Goal: Information Seeking & Learning: Learn about a topic

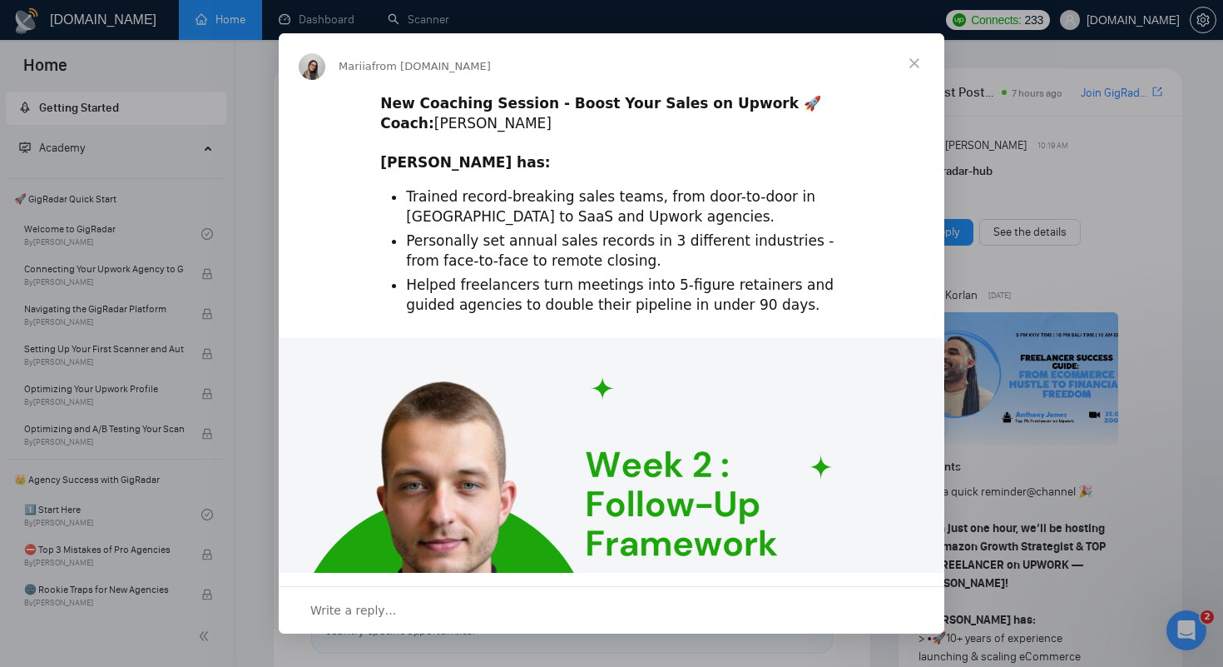
click at [908, 62] on span "Close" at bounding box center [915, 63] width 60 height 60
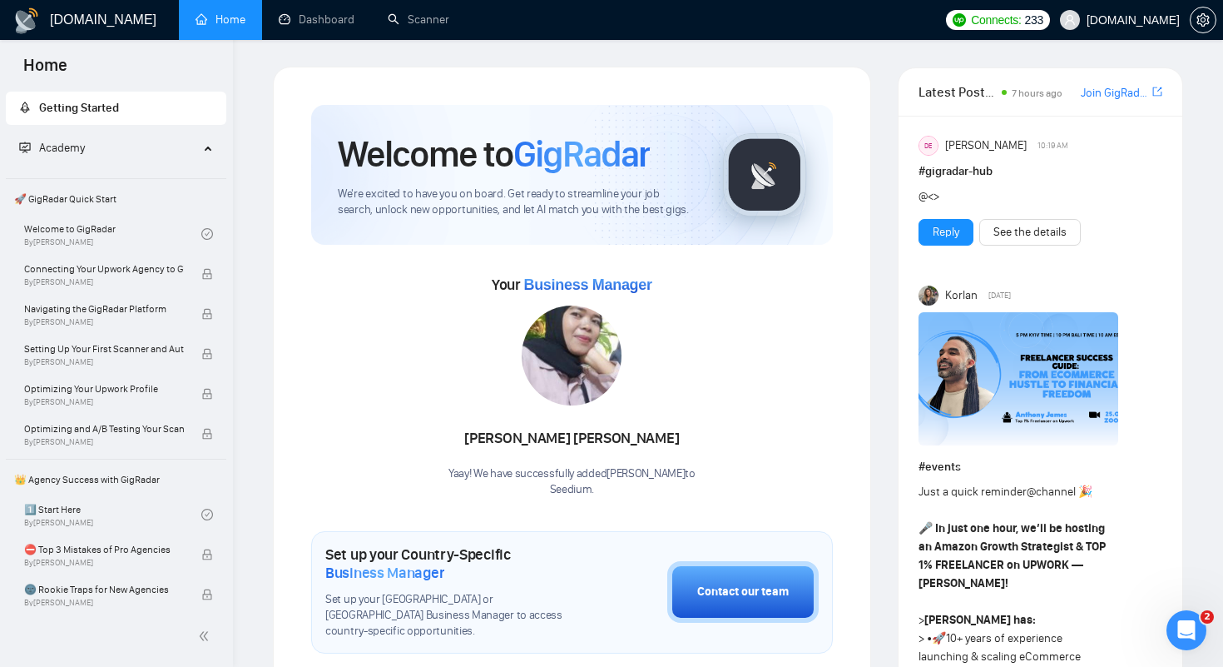
click at [1129, 20] on span "Seedium.io" at bounding box center [1133, 20] width 93 height 0
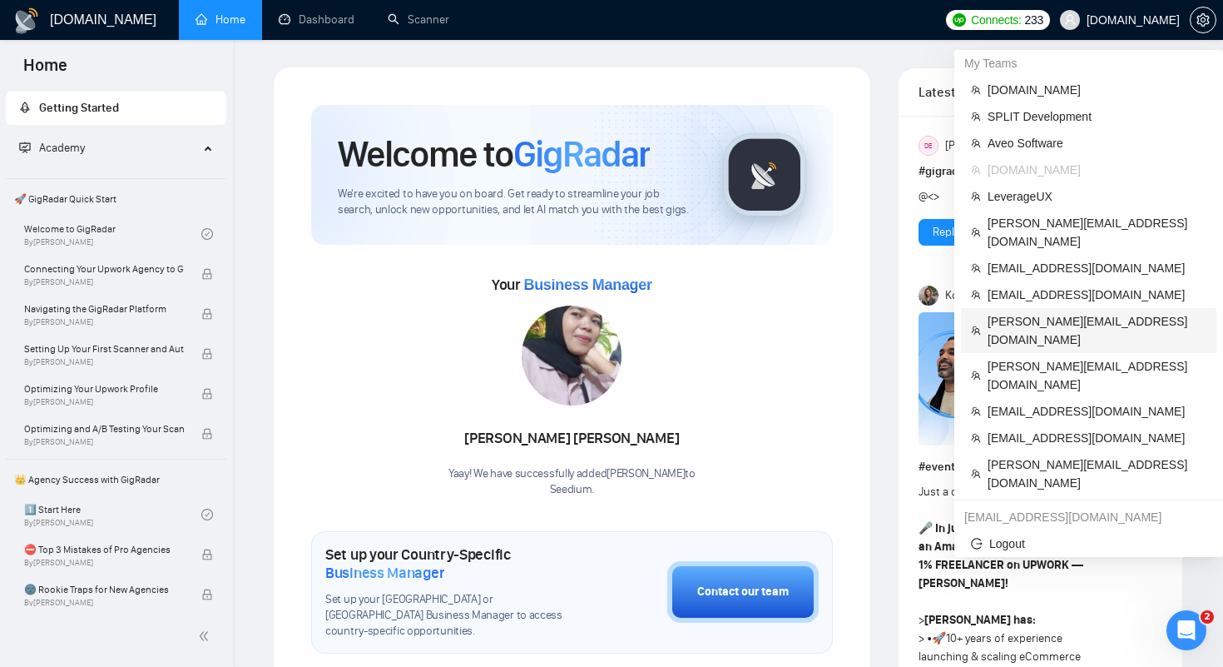
click at [1038, 314] on li "[PERSON_NAME][EMAIL_ADDRESS][DOMAIN_NAME]" at bounding box center [1088, 330] width 255 height 45
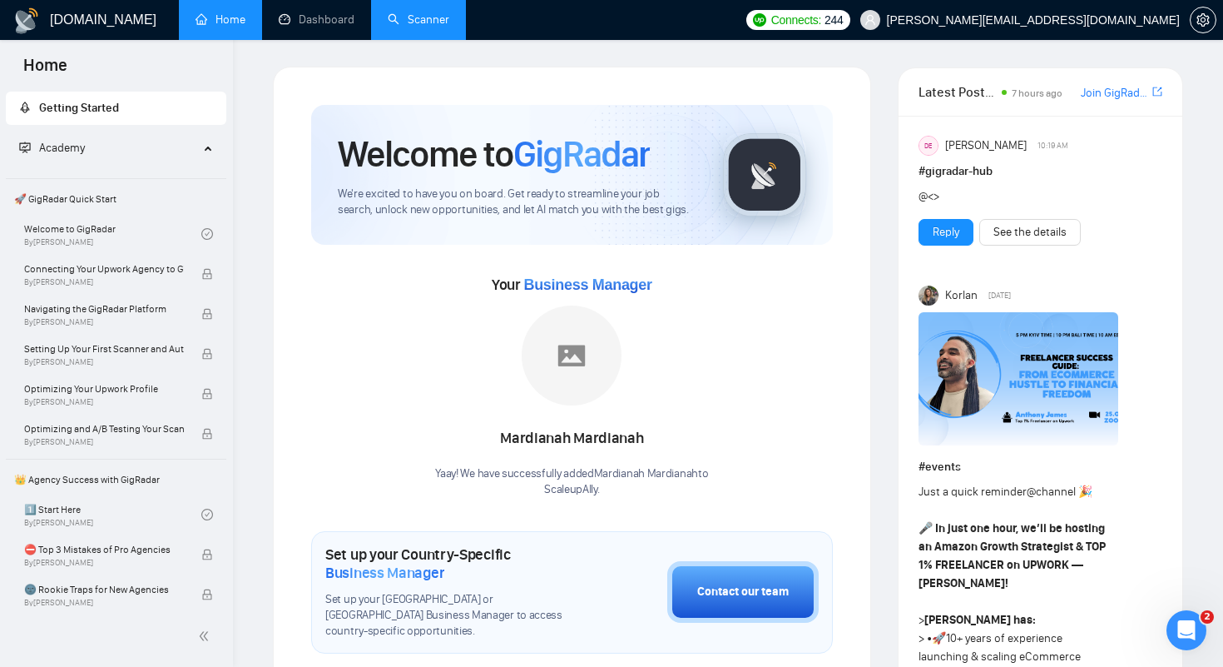
click at [400, 24] on link "Scanner" at bounding box center [419, 19] width 62 height 14
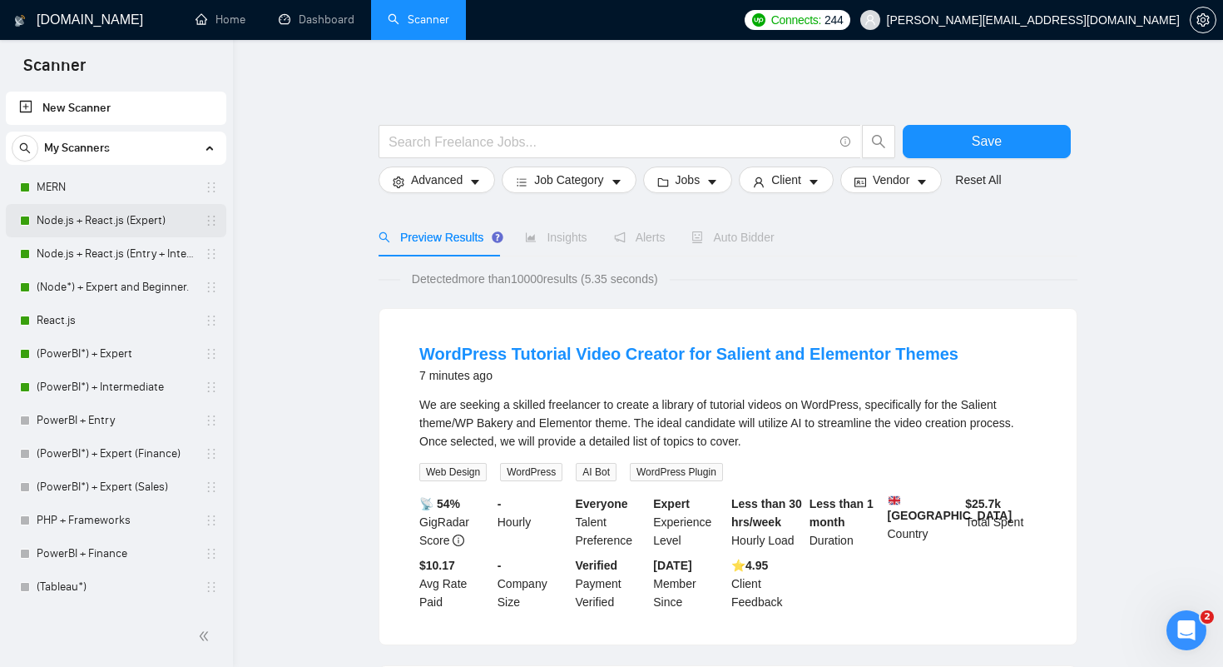
click at [141, 226] on link "Node.js + React.js (Expert)" at bounding box center [116, 220] width 158 height 33
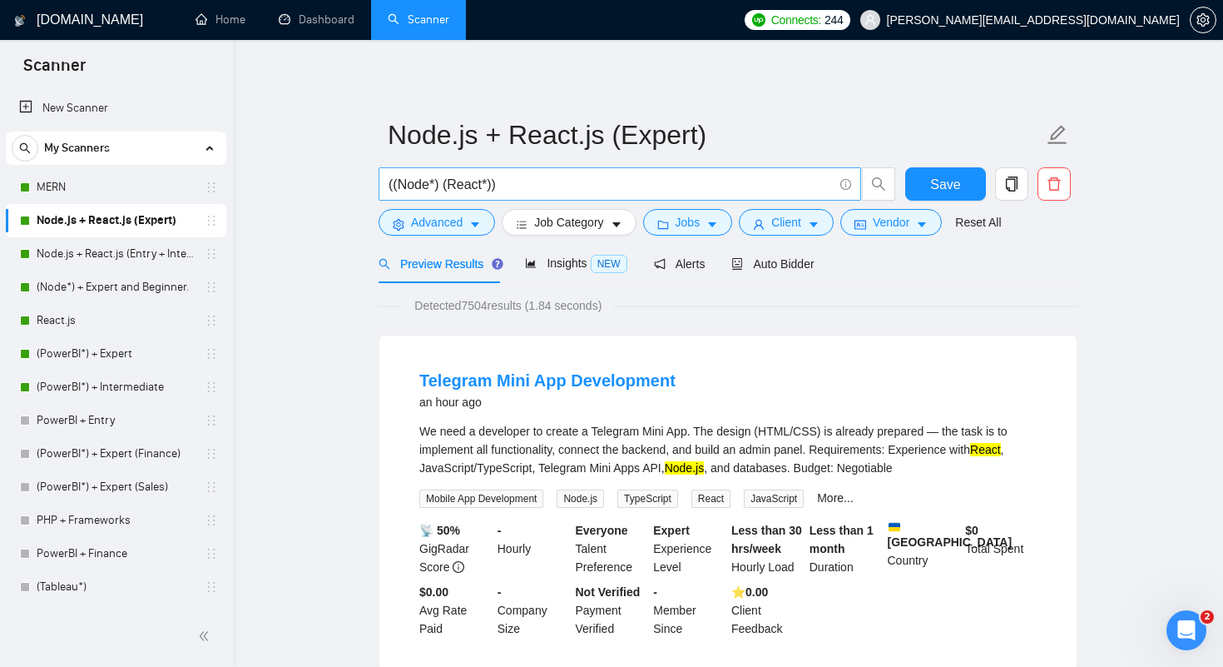
click at [409, 186] on input "((Node*) (React*))" at bounding box center [611, 184] width 444 height 21
click at [465, 188] on input "((Node*) (React*))" at bounding box center [611, 184] width 444 height 21
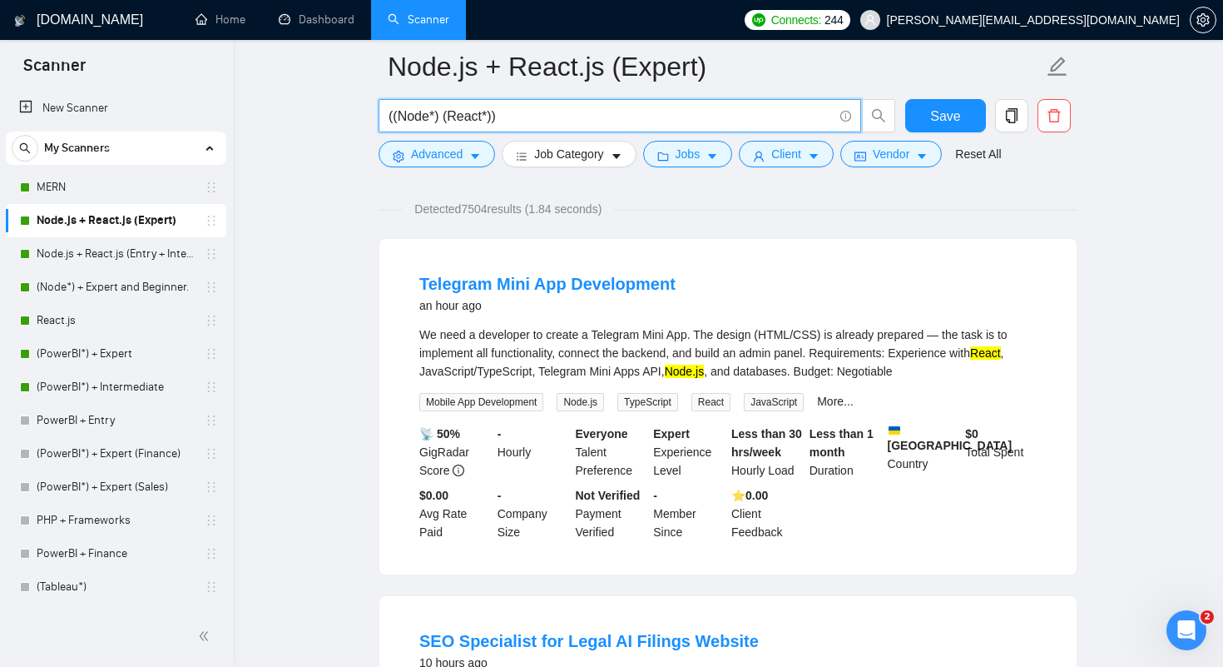
scroll to position [45, 0]
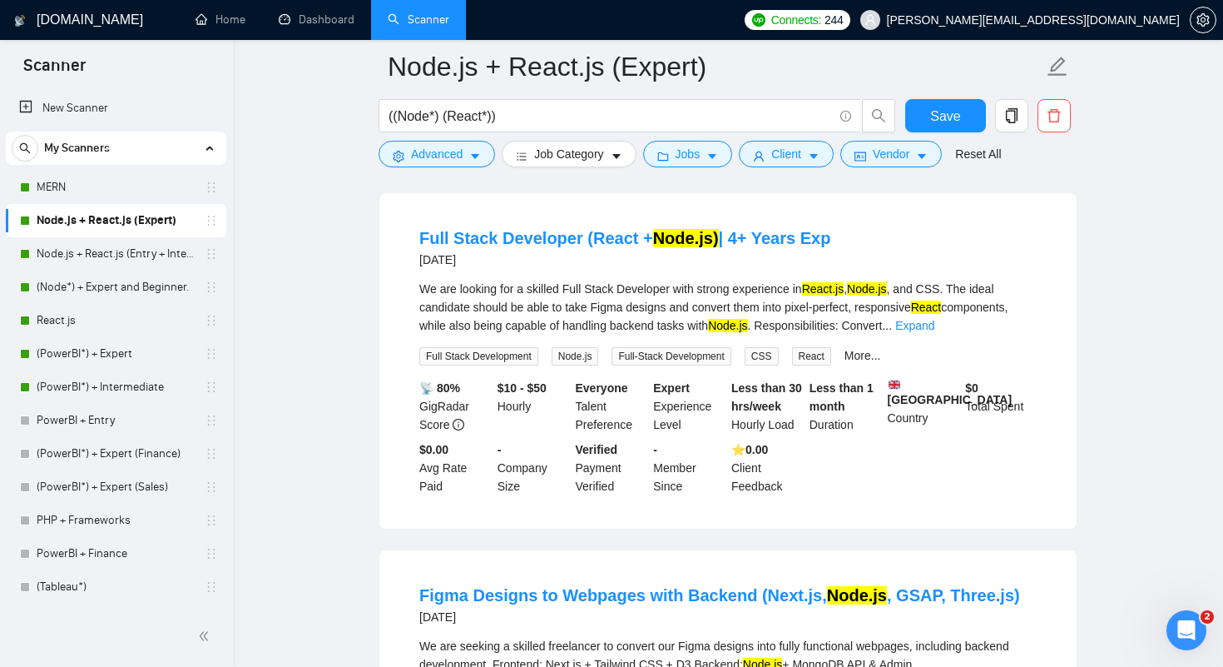
scroll to position [3099, 0]
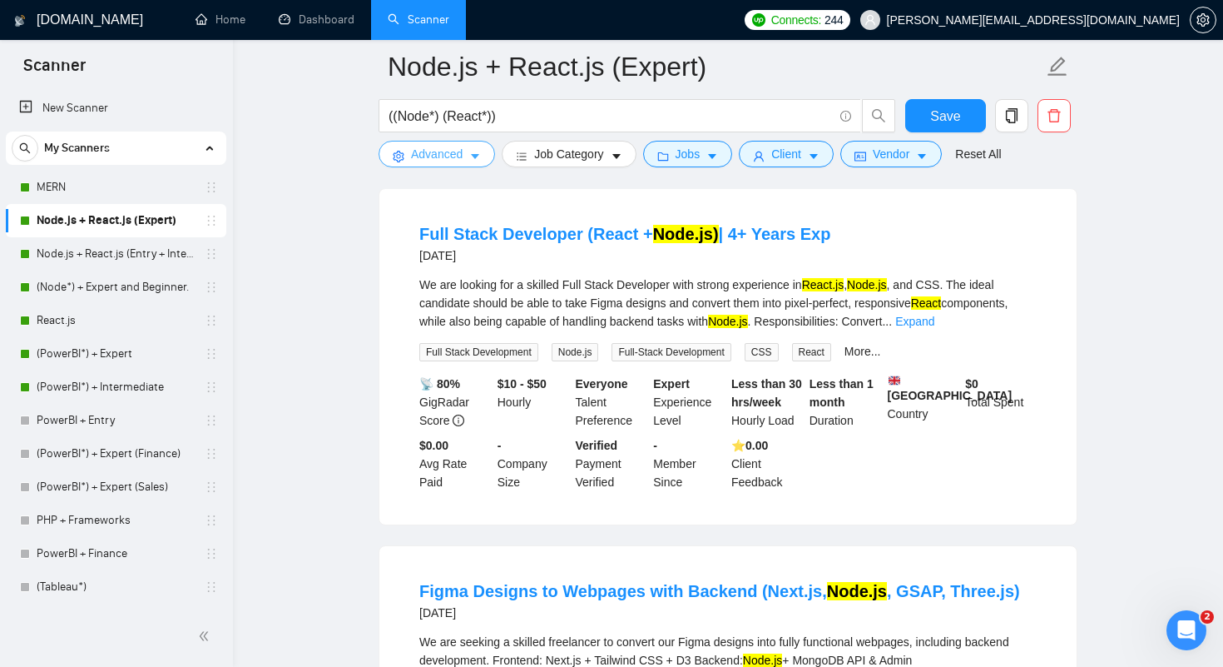
click at [466, 163] on button "Advanced" at bounding box center [437, 154] width 117 height 27
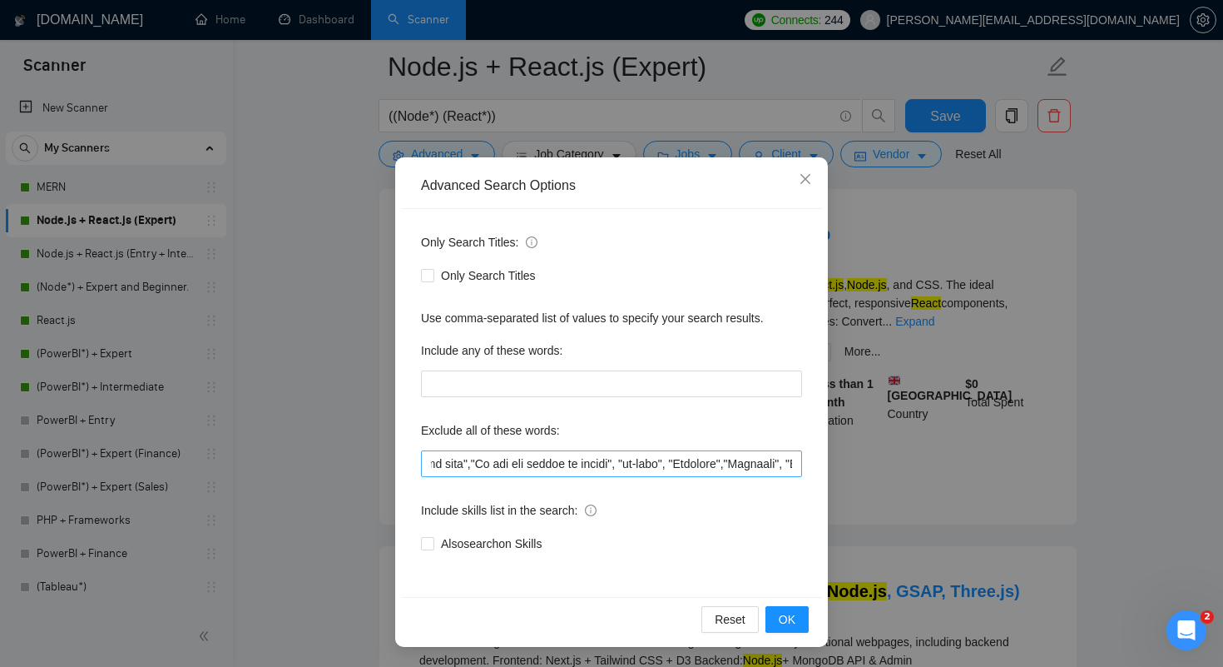
scroll to position [0, 61]
click at [474, 464] on input "text" at bounding box center [611, 463] width 381 height 27
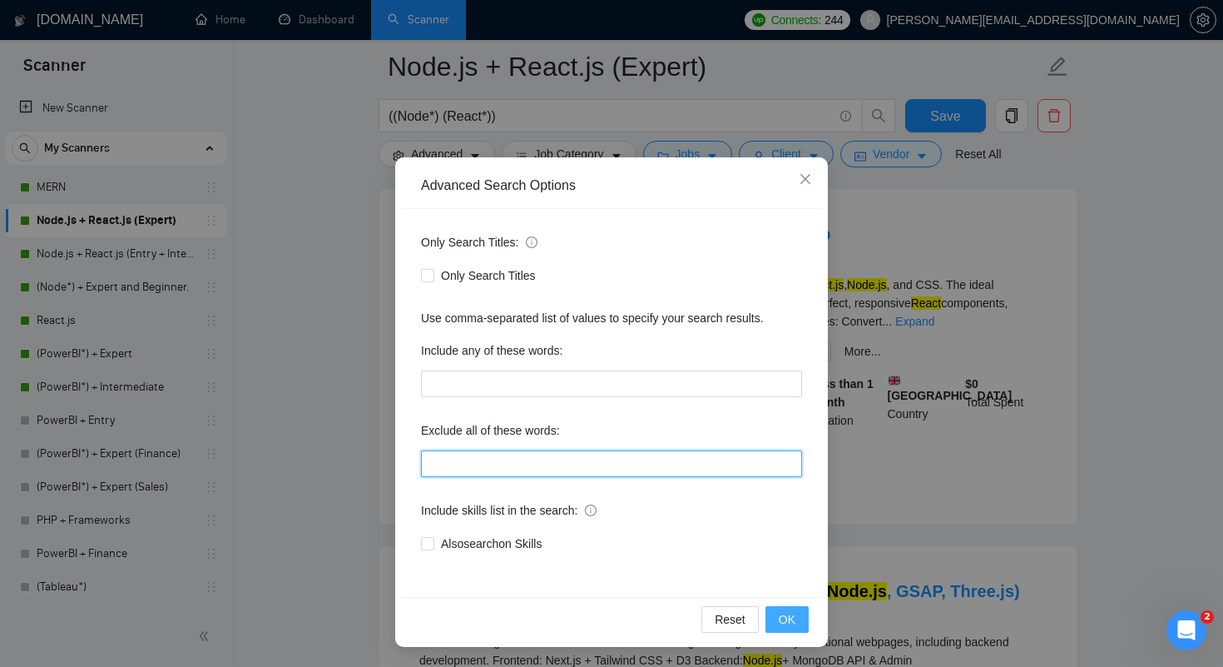
scroll to position [2110, 0]
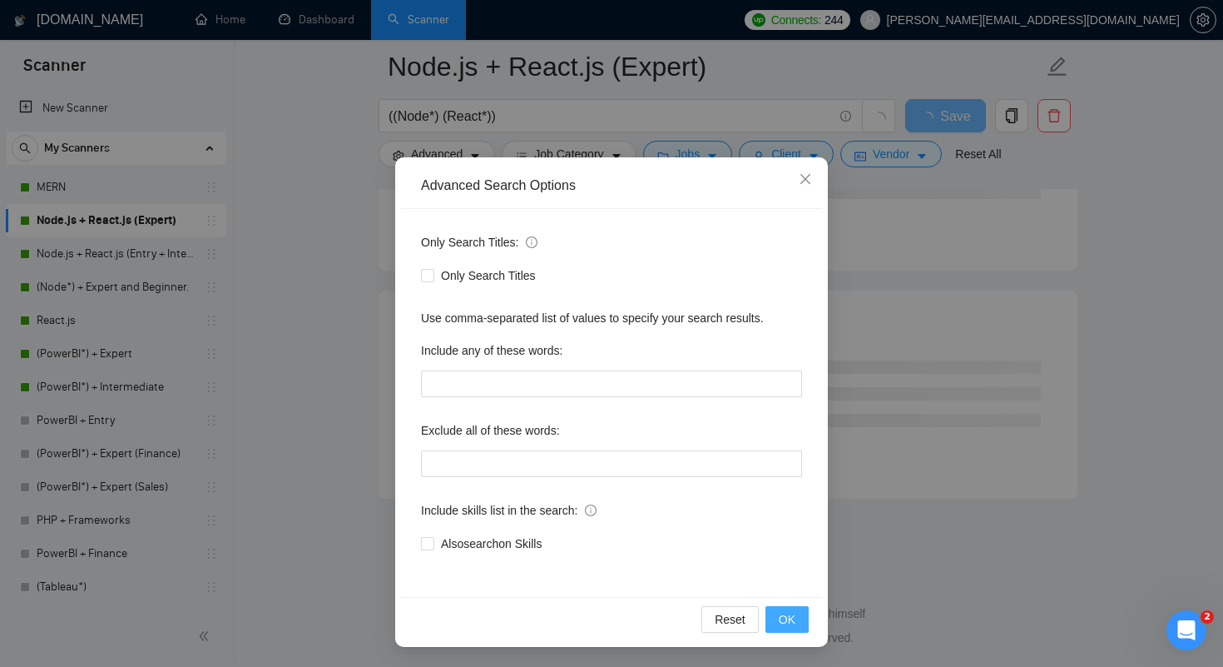
click at [788, 616] on span "OK" at bounding box center [787, 619] width 17 height 18
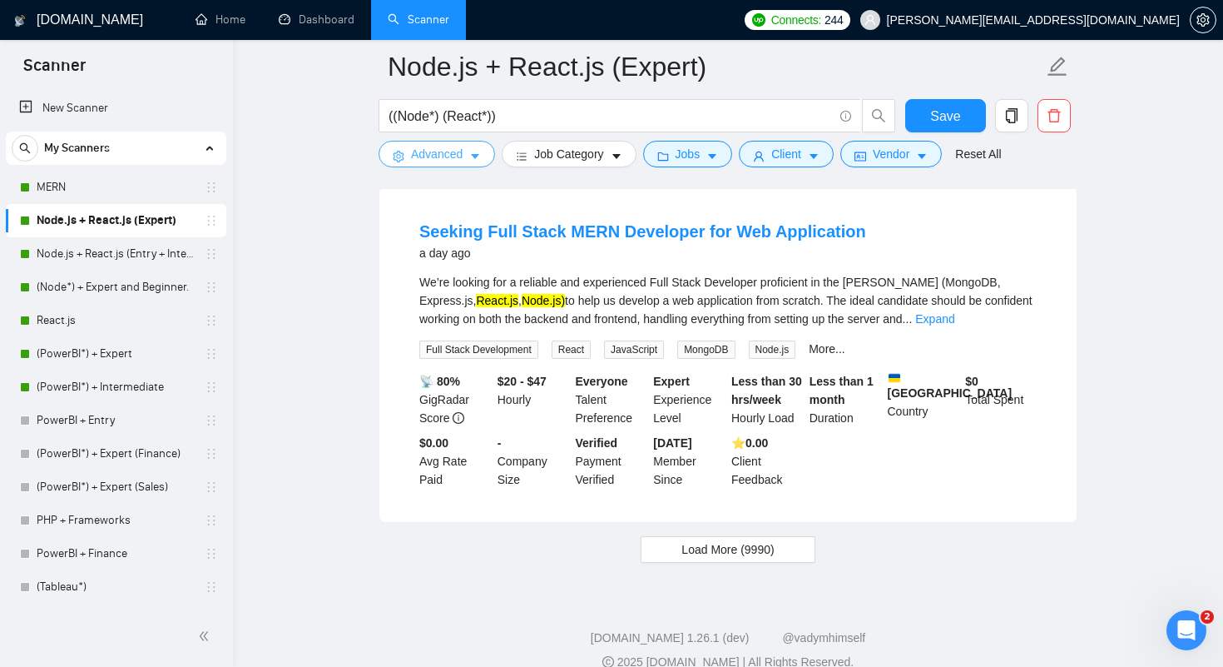
scroll to position [3430, 0]
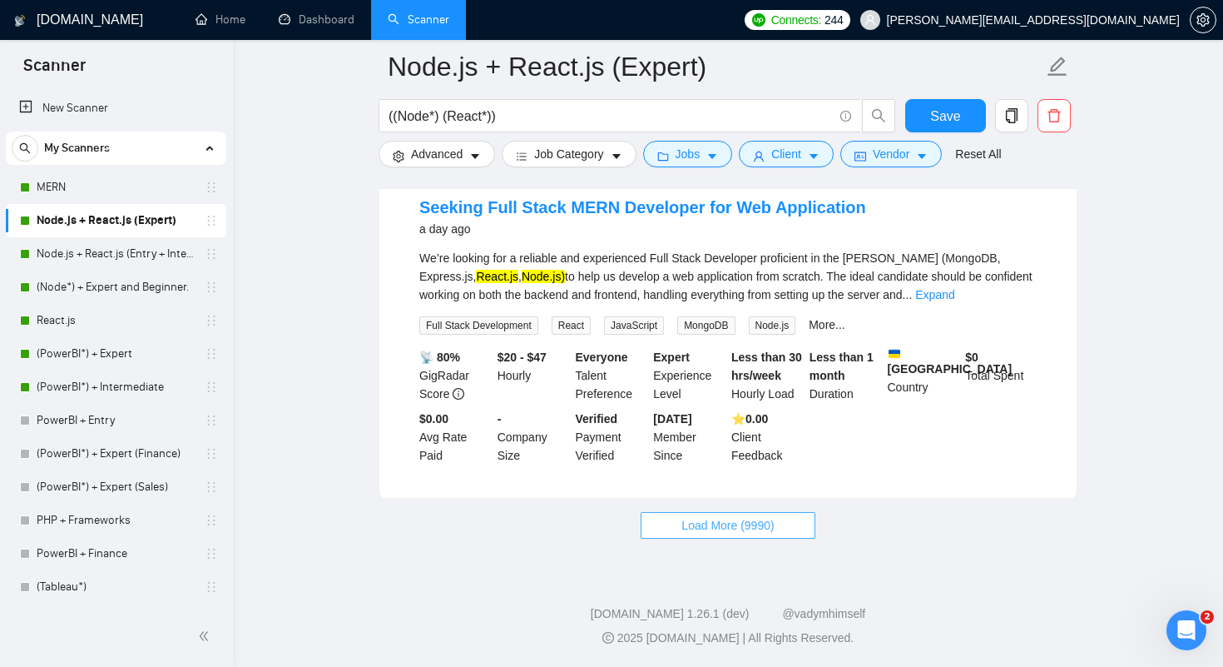
click at [691, 528] on span "Load More (9990)" at bounding box center [728, 525] width 92 height 18
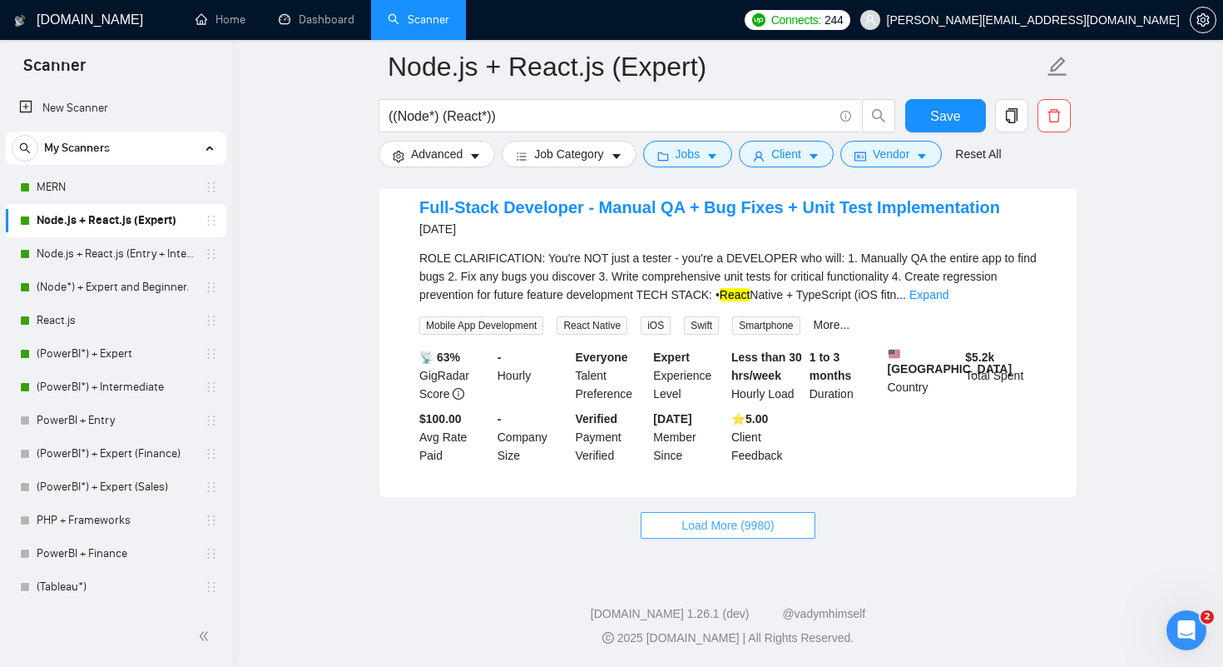
scroll to position [7104, 0]
click at [703, 534] on span "Load More (9980)" at bounding box center [728, 525] width 92 height 18
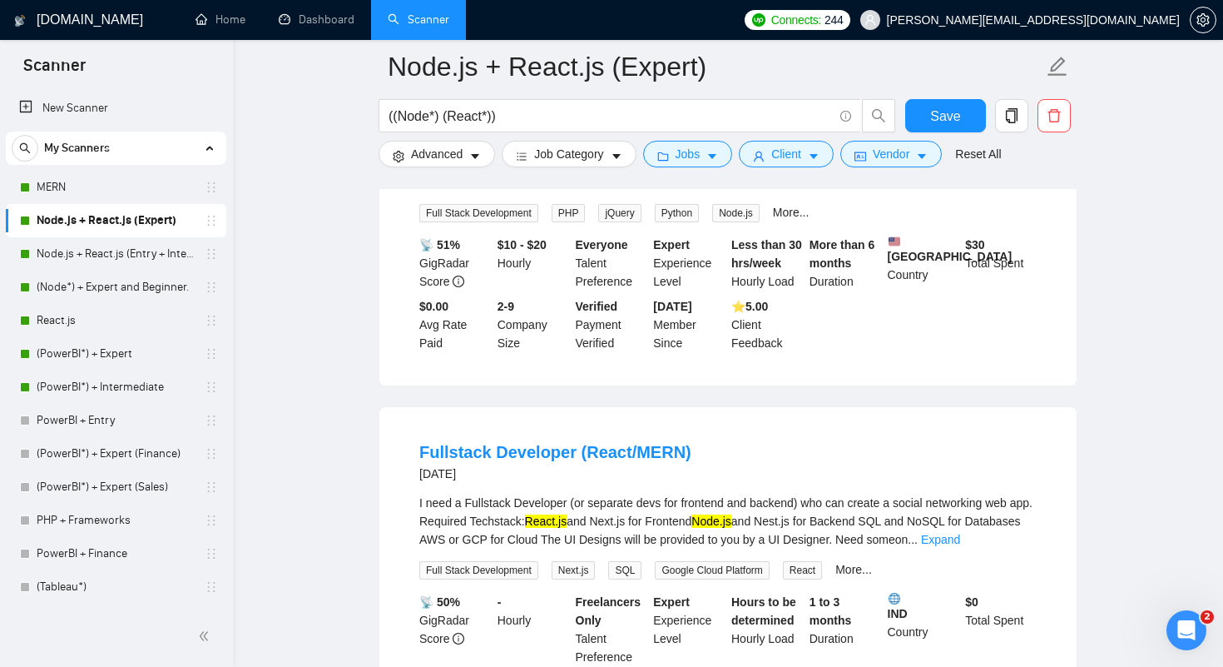
scroll to position [10112, 0]
click at [710, 161] on button "Jobs" at bounding box center [688, 154] width 90 height 27
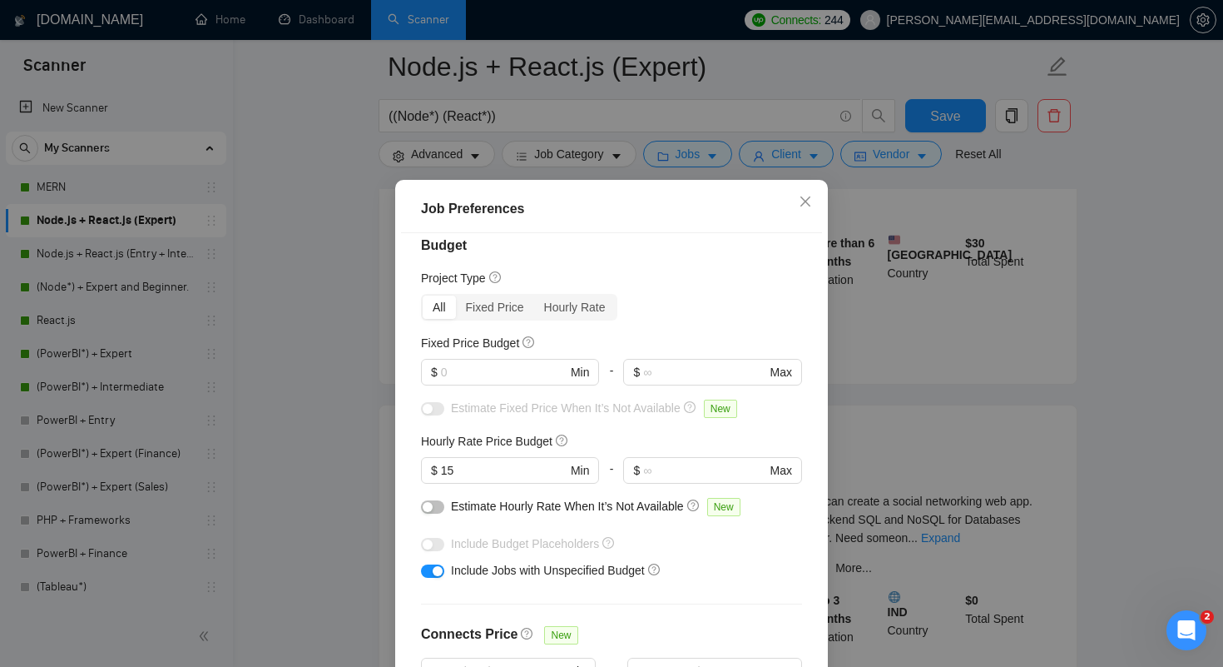
scroll to position [0, 0]
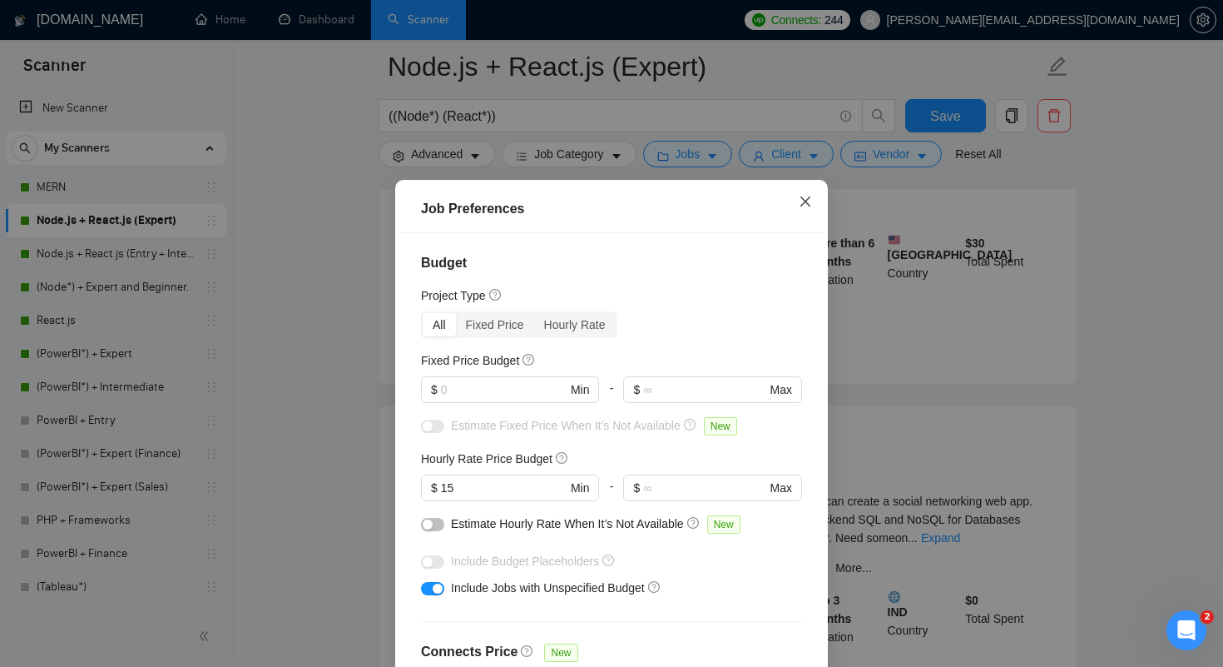
click at [806, 196] on icon "close" at bounding box center [805, 201] width 13 height 13
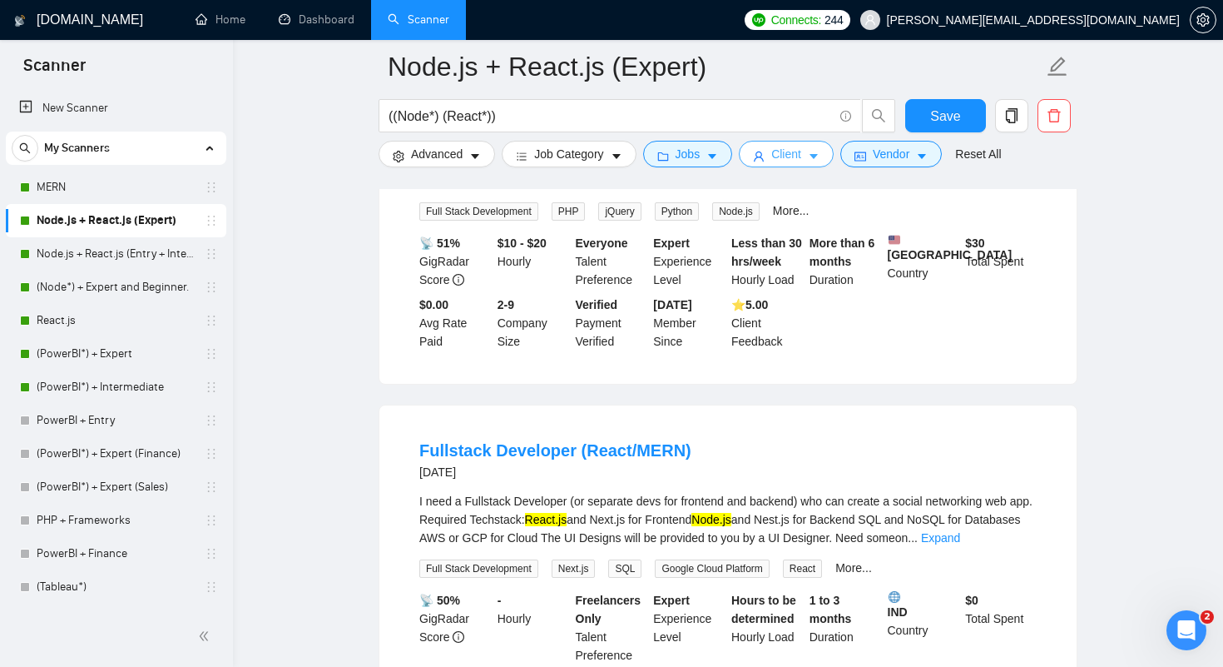
click at [791, 148] on span "Client" at bounding box center [786, 154] width 30 height 18
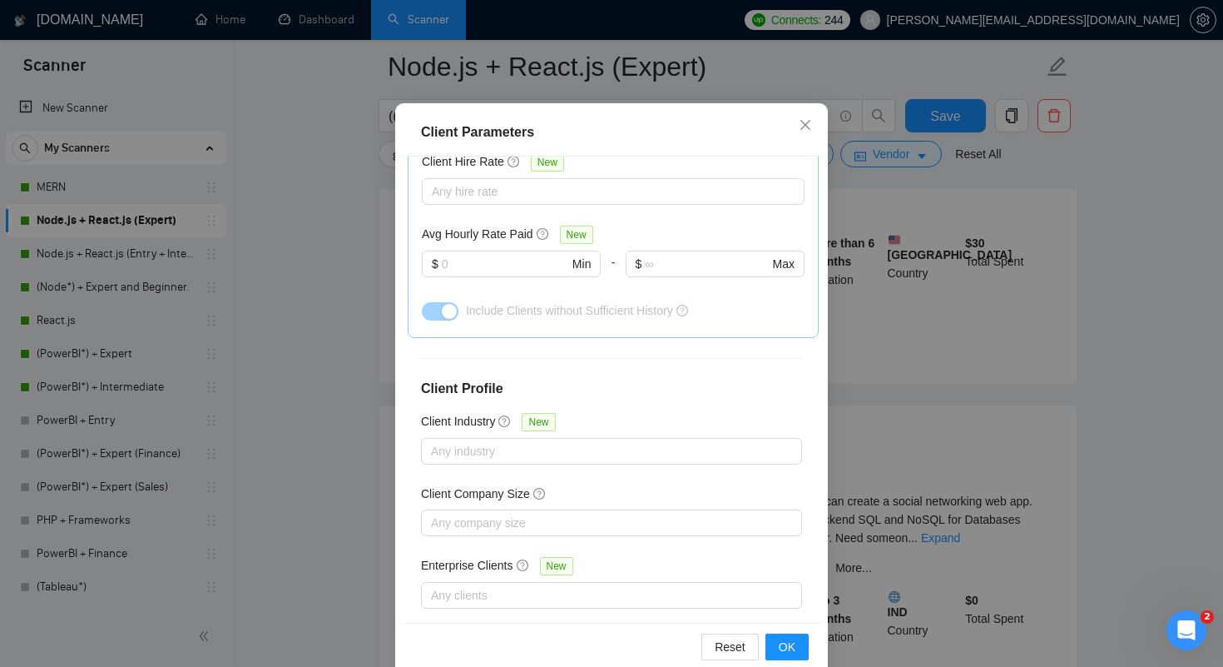
scroll to position [106, 0]
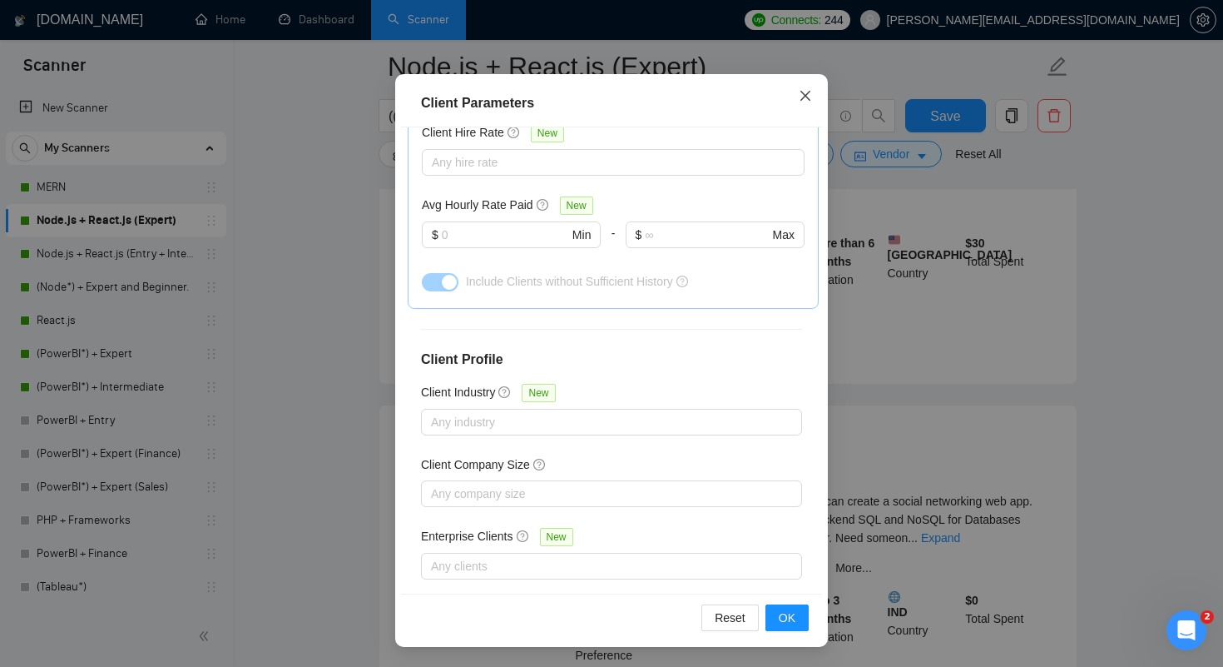
click at [810, 103] on span "Close" at bounding box center [805, 96] width 45 height 45
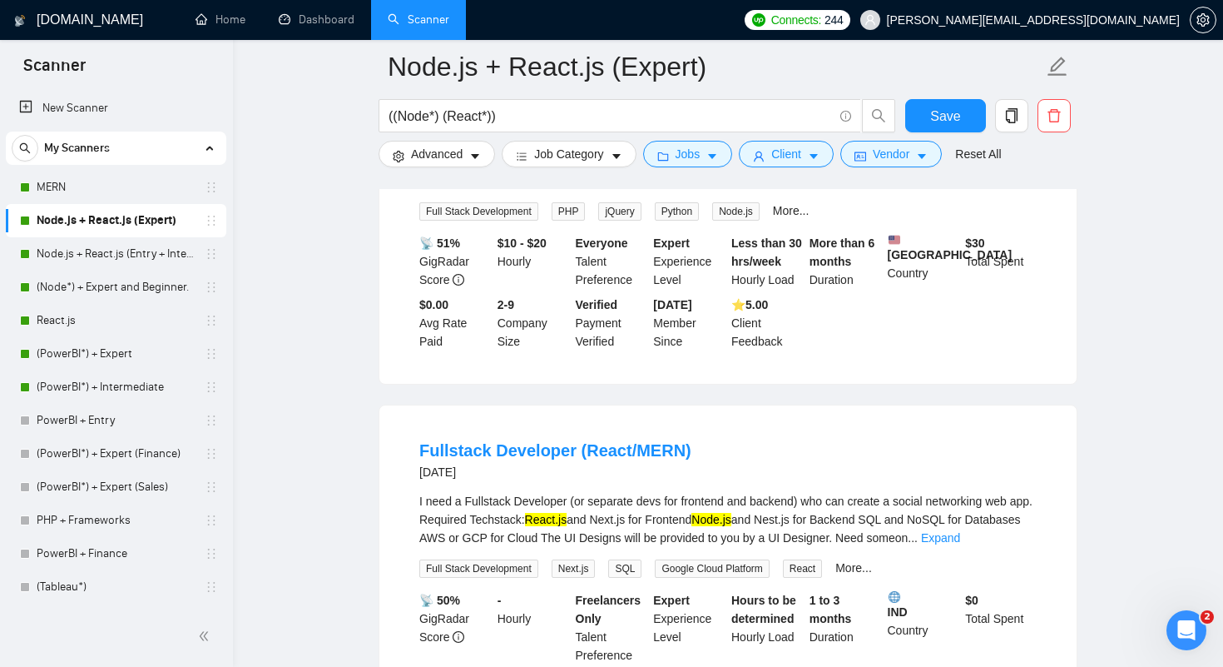
scroll to position [26, 0]
click at [818, 156] on icon "caret-down" at bounding box center [814, 157] width 8 height 5
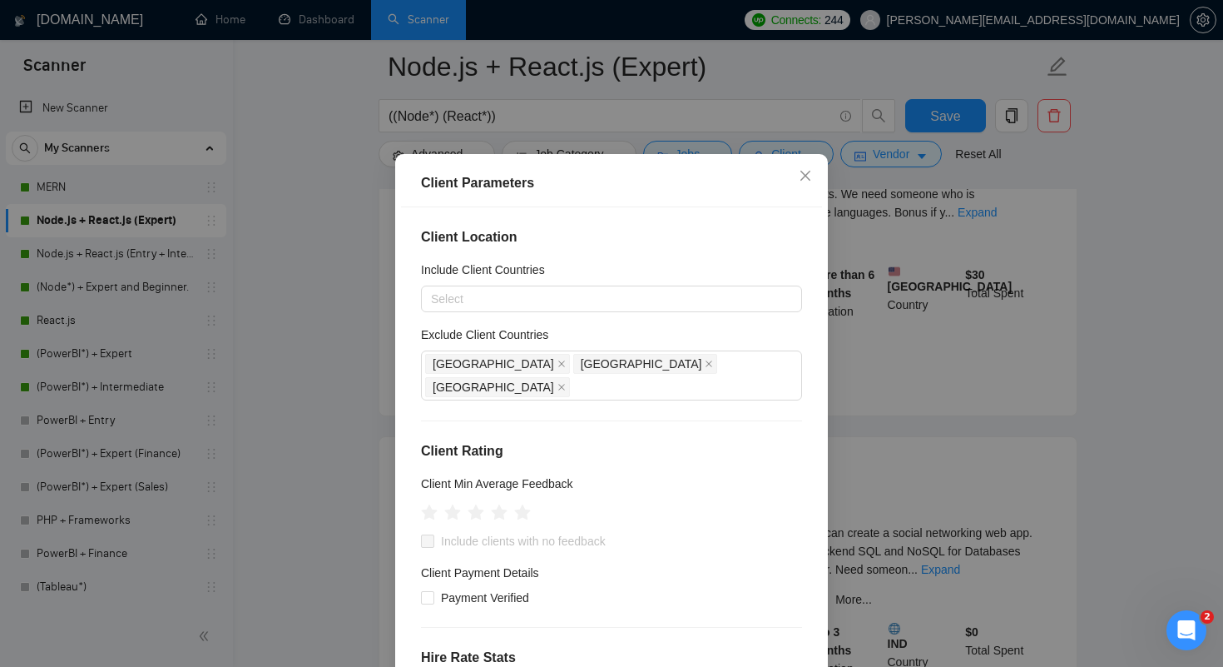
scroll to position [10061, 0]
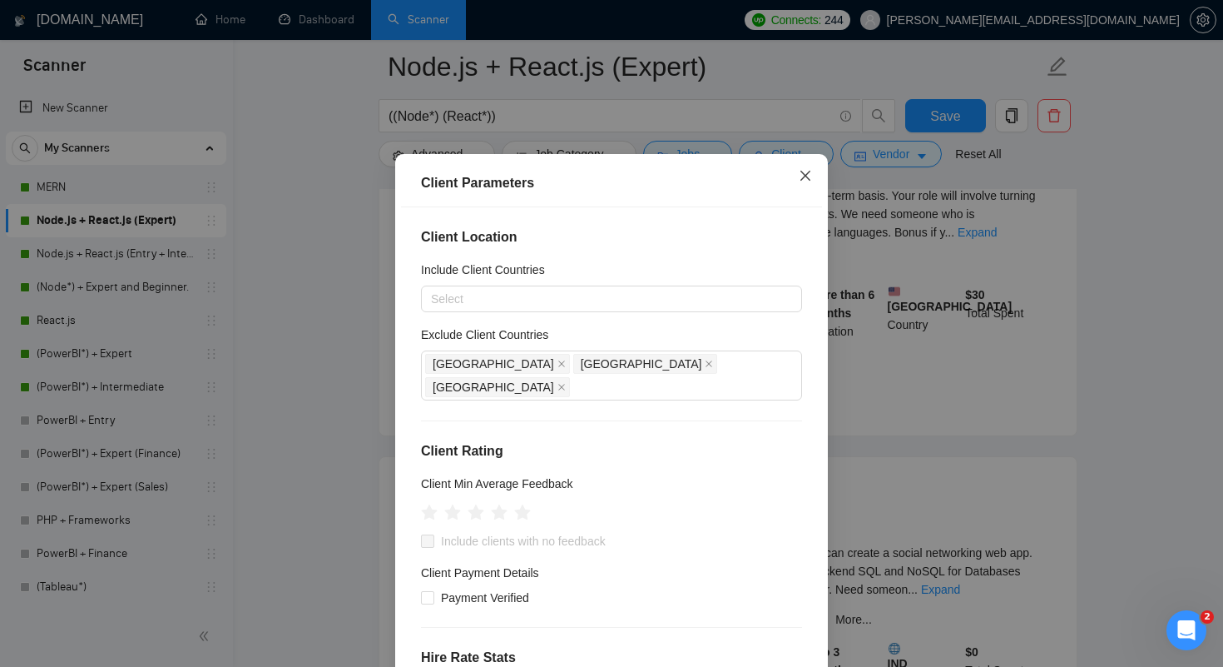
click at [808, 180] on icon "close" at bounding box center [806, 175] width 10 height 10
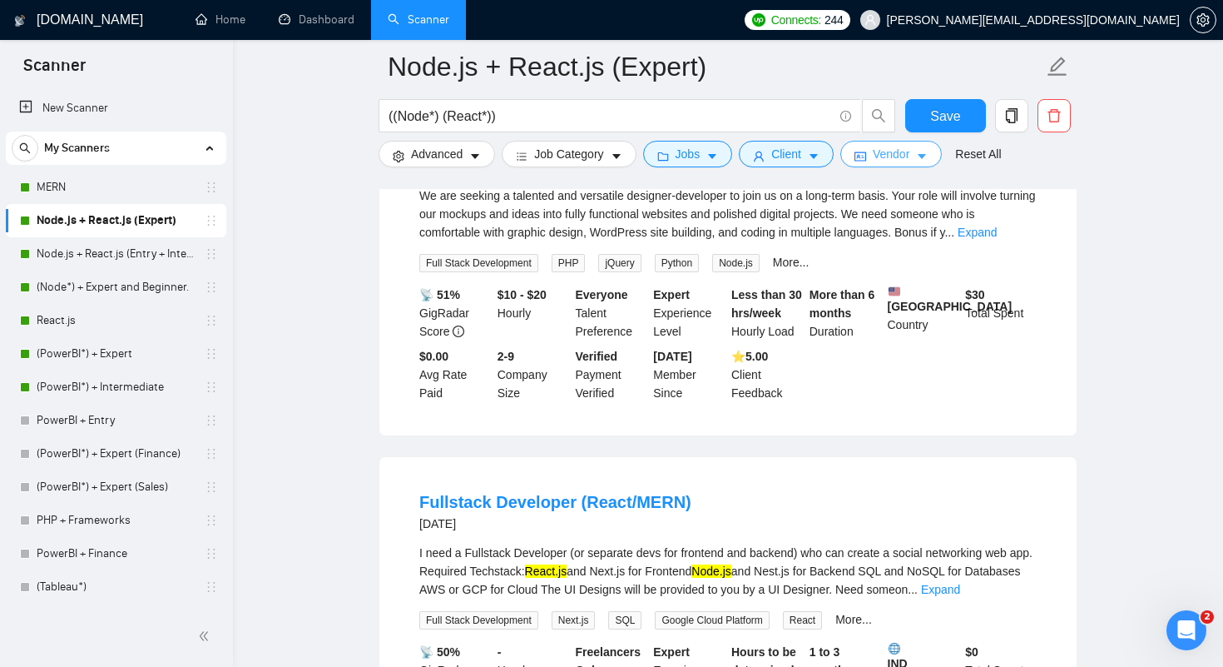
click at [910, 149] on span "Vendor" at bounding box center [891, 154] width 37 height 18
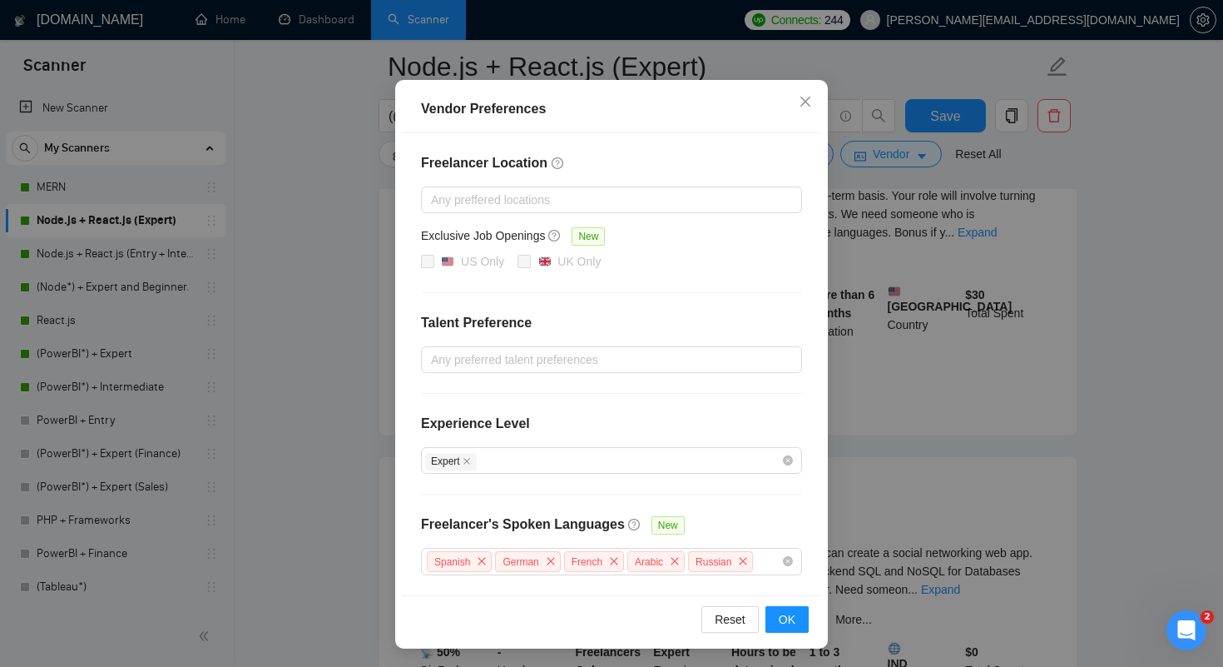
scroll to position [10080, 0]
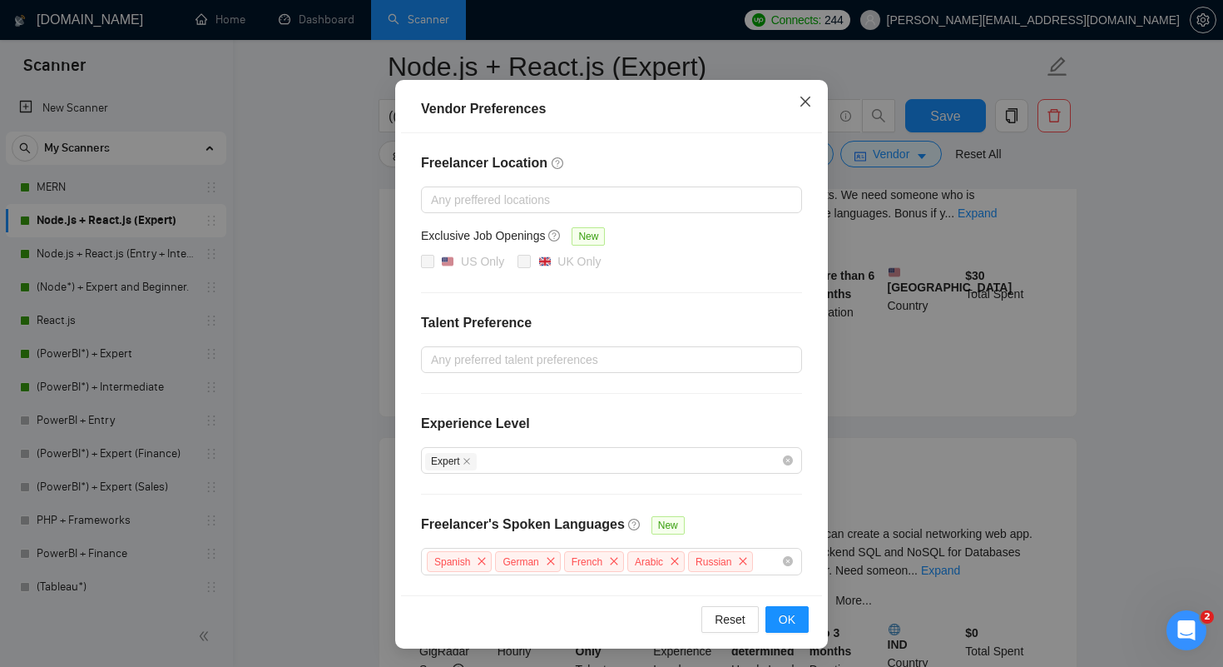
click at [806, 101] on icon "close" at bounding box center [806, 102] width 10 height 10
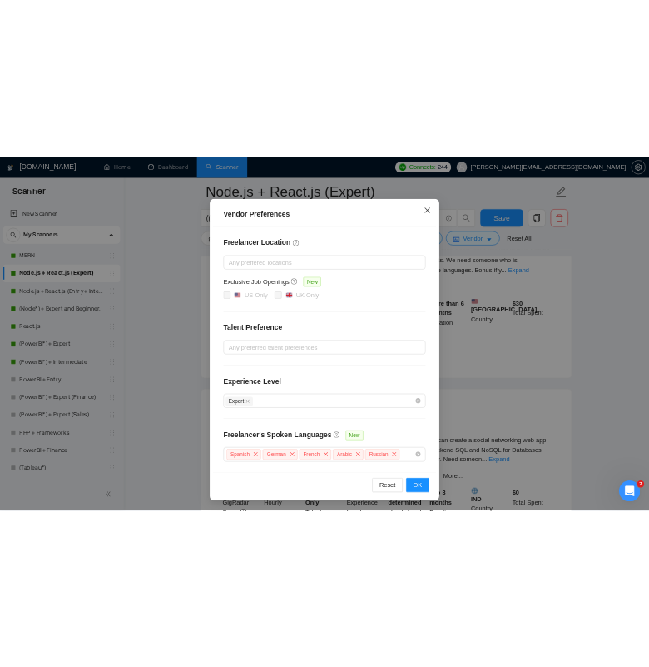
scroll to position [20, 0]
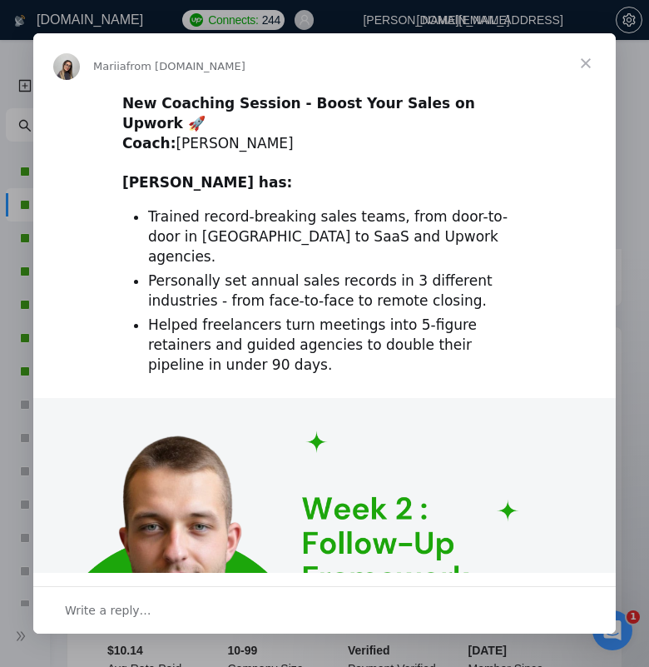
click at [583, 59] on span "Close" at bounding box center [586, 63] width 60 height 60
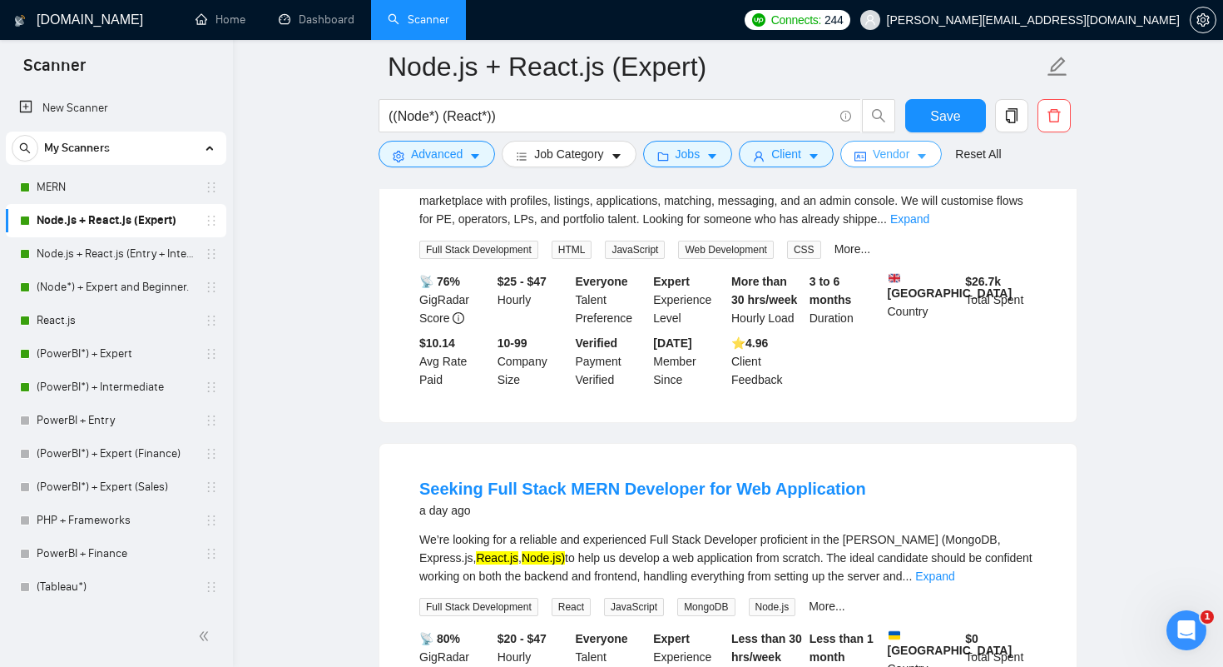
click at [648, 161] on button "Vendor" at bounding box center [891, 154] width 102 height 27
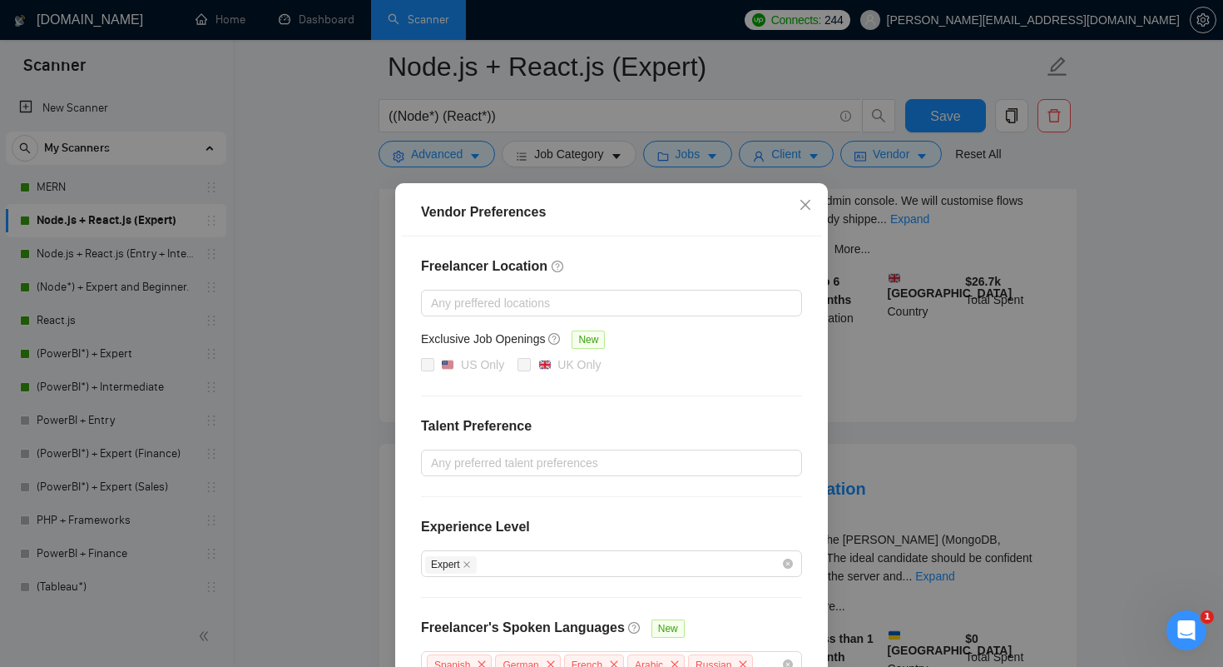
scroll to position [103, 0]
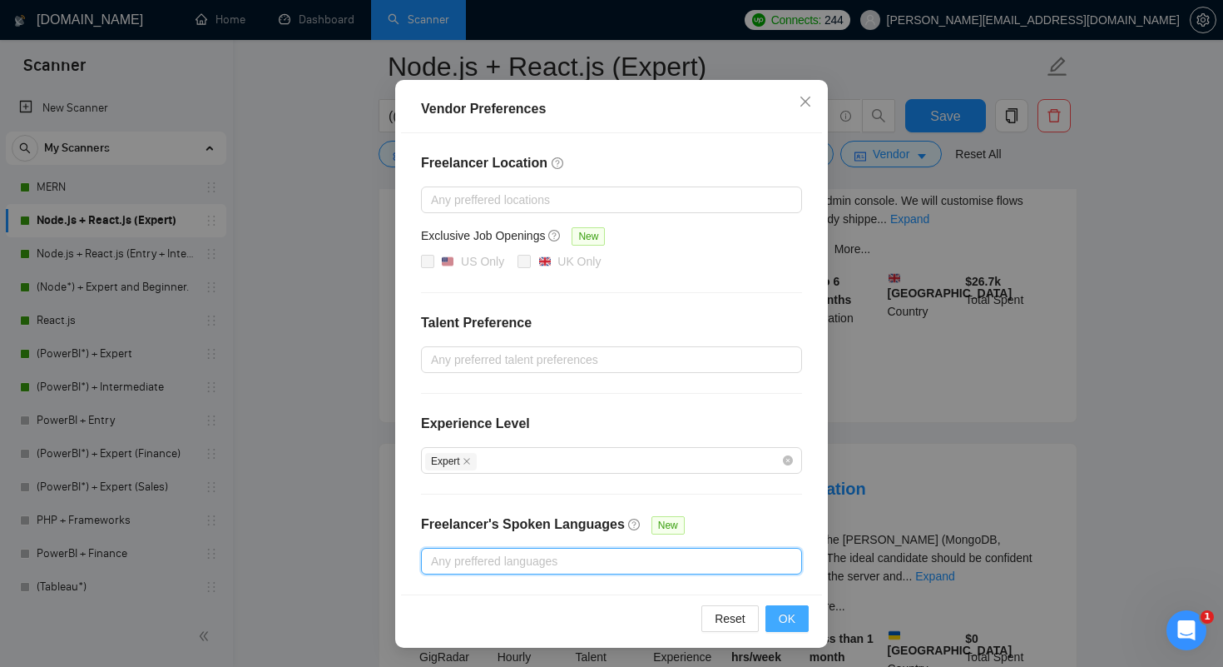
click at [648, 617] on span "OK" at bounding box center [787, 618] width 17 height 18
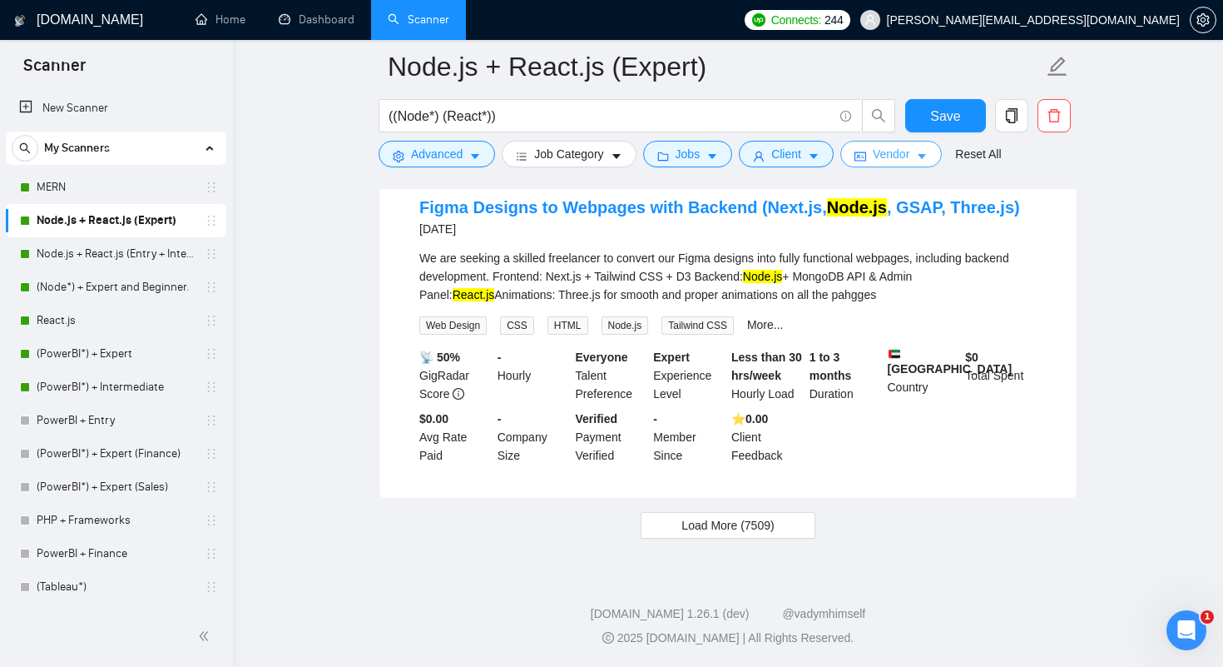
scroll to position [3543, 0]
click at [648, 523] on span "Load More (7509)" at bounding box center [728, 525] width 92 height 18
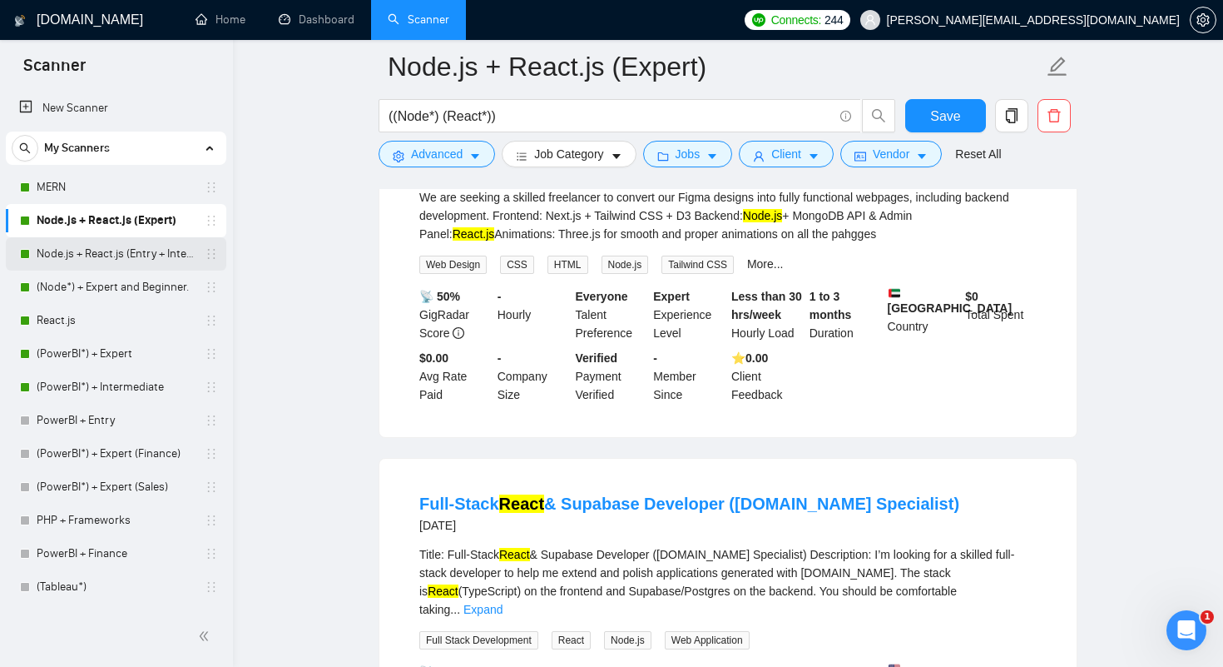
click at [126, 257] on link "Node.js + React.js (Entry + Intermediate)" at bounding box center [116, 253] width 158 height 33
click at [117, 256] on link "Node.js + React.js (Entry + Intermediate)" at bounding box center [116, 253] width 158 height 33
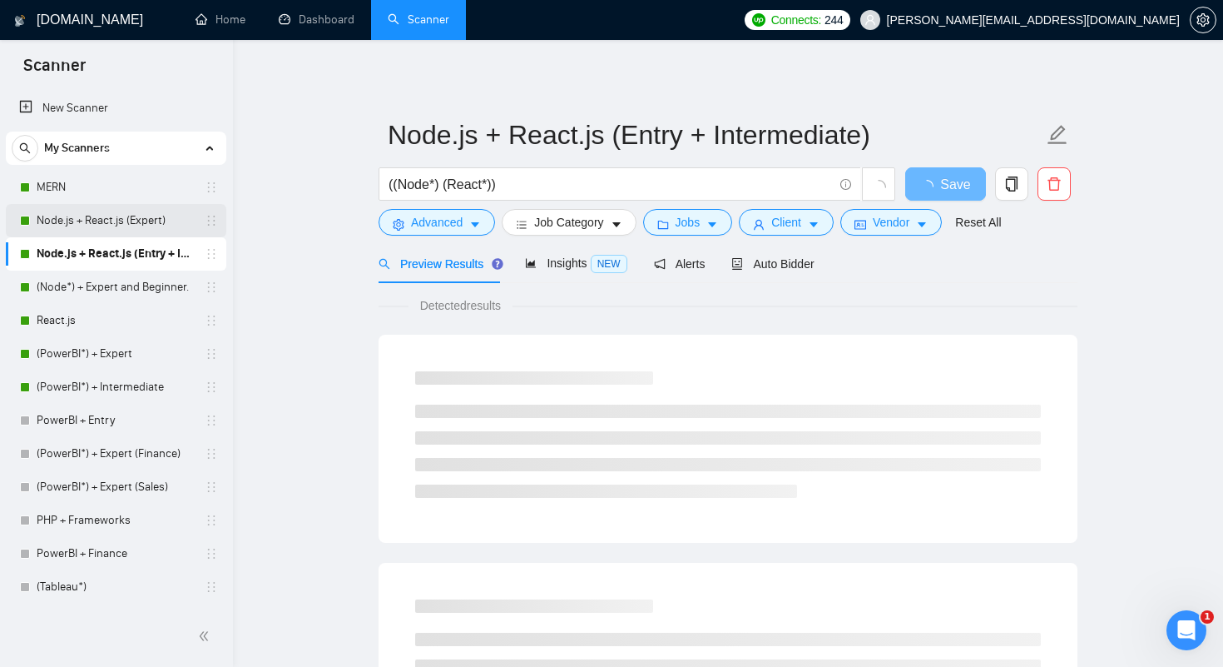
click at [141, 221] on link "Node.js + React.js (Expert)" at bounding box center [116, 220] width 158 height 33
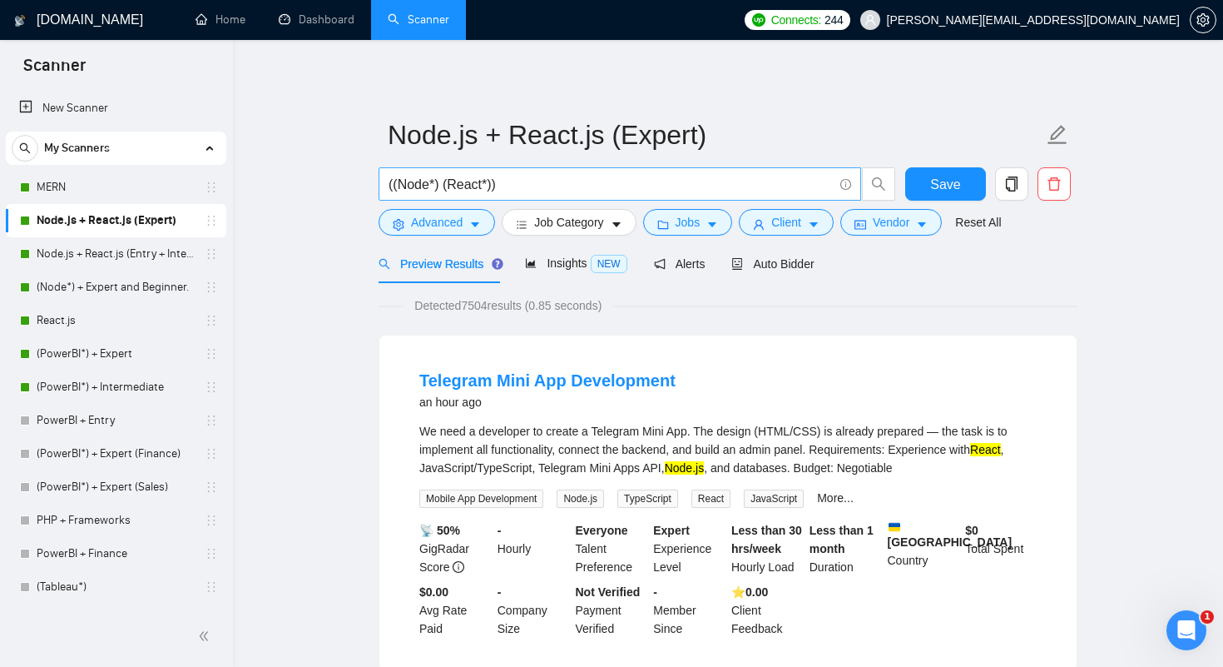
click at [443, 186] on input "((Node*) (React*))" at bounding box center [611, 184] width 444 height 21
type input "((Node*) | (React*))"
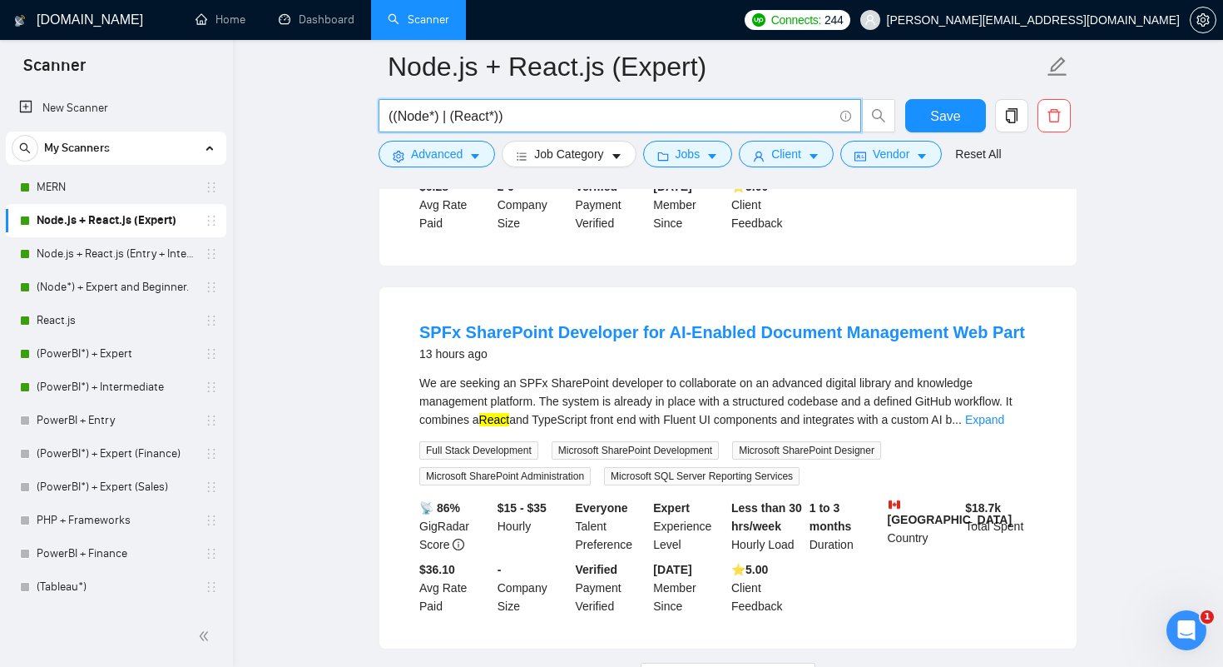
scroll to position [3467, 0]
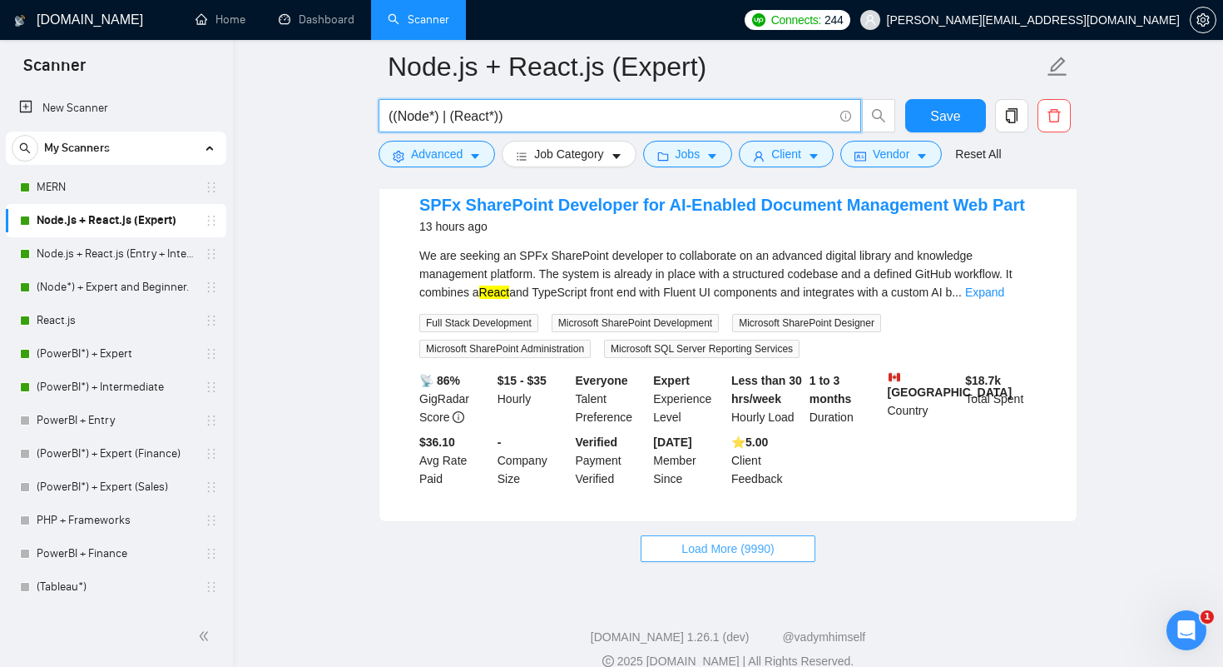
click at [648, 539] on span "Load More (9990)" at bounding box center [728, 548] width 92 height 18
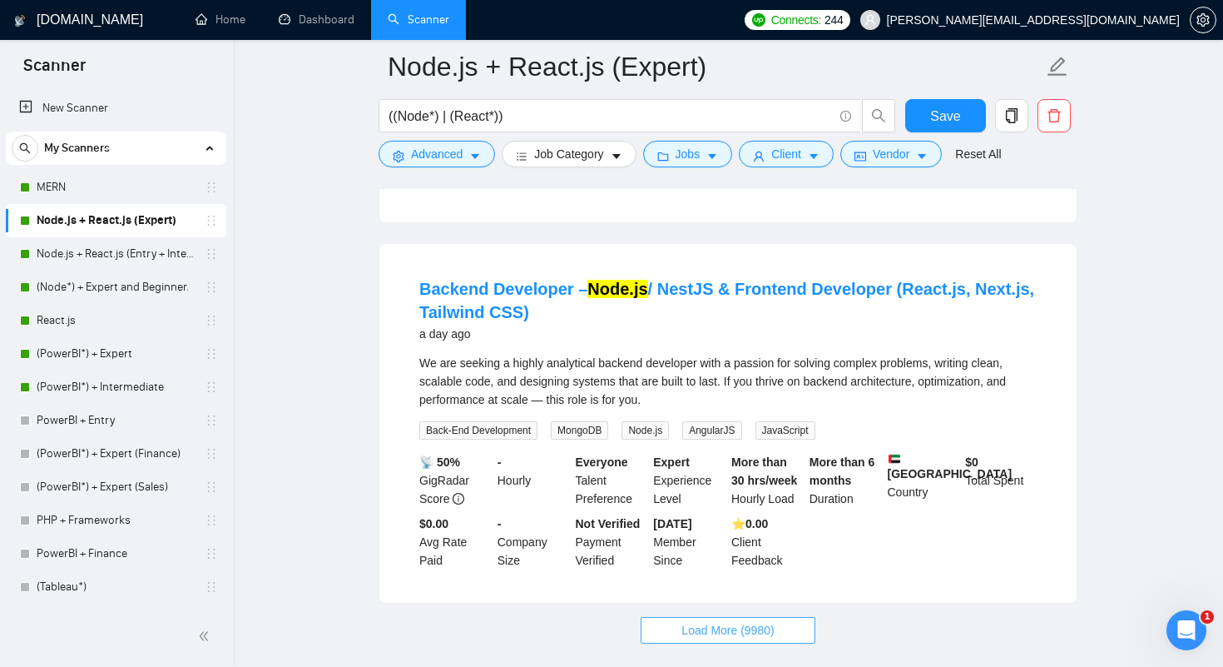
scroll to position [7043, 0]
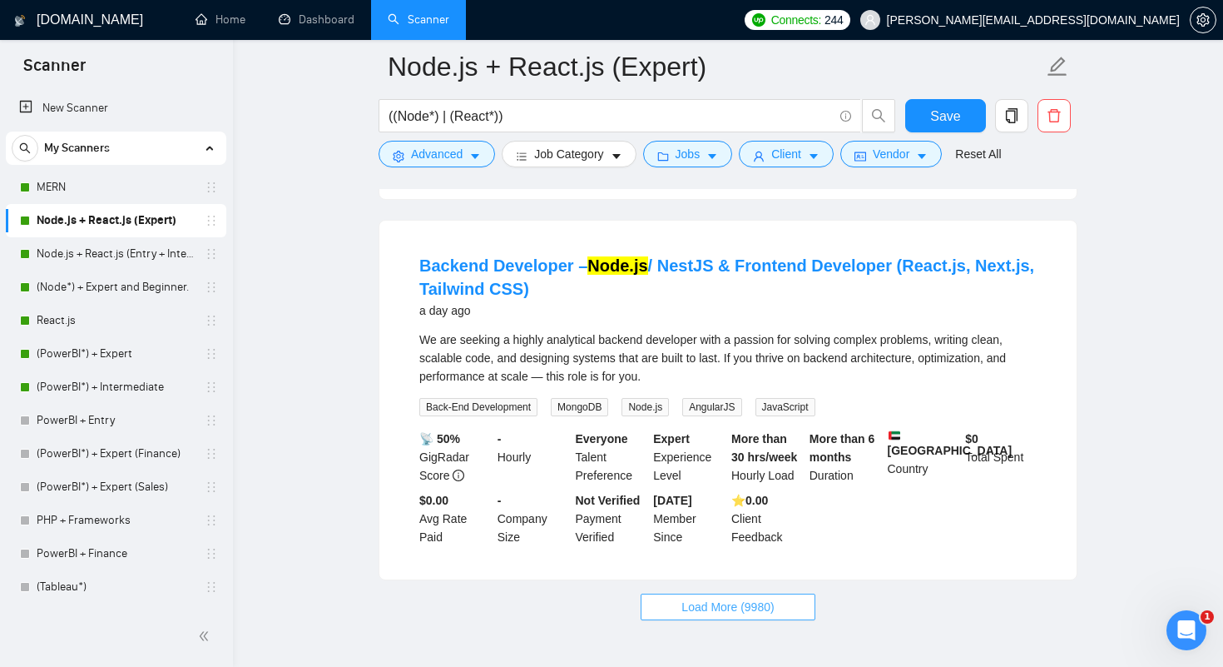
click at [648, 616] on span "Load More (9980)" at bounding box center [728, 606] width 92 height 18
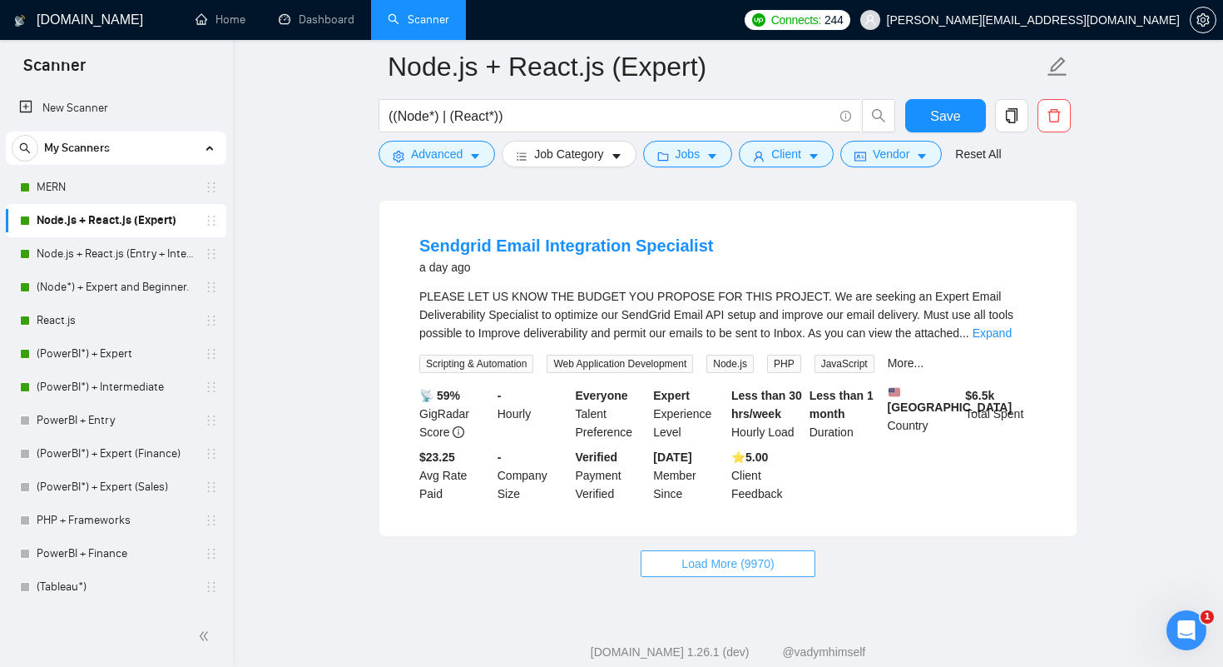
scroll to position [10821, 0]
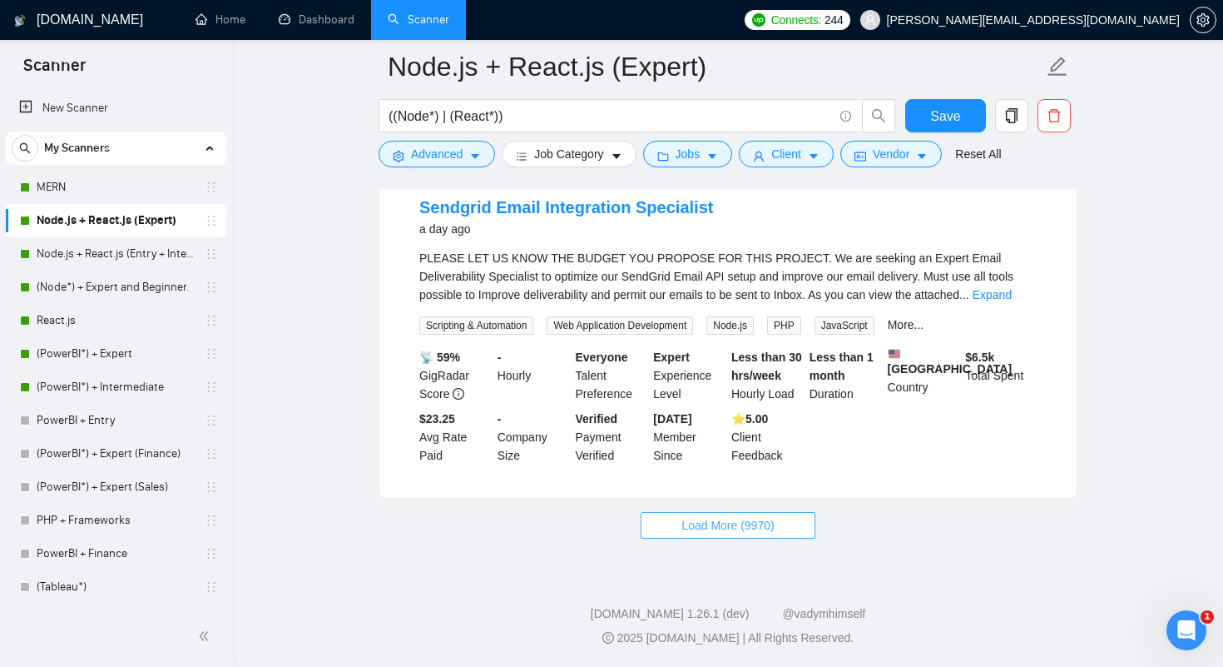
click at [648, 532] on span "Load More (9970)" at bounding box center [728, 525] width 92 height 18
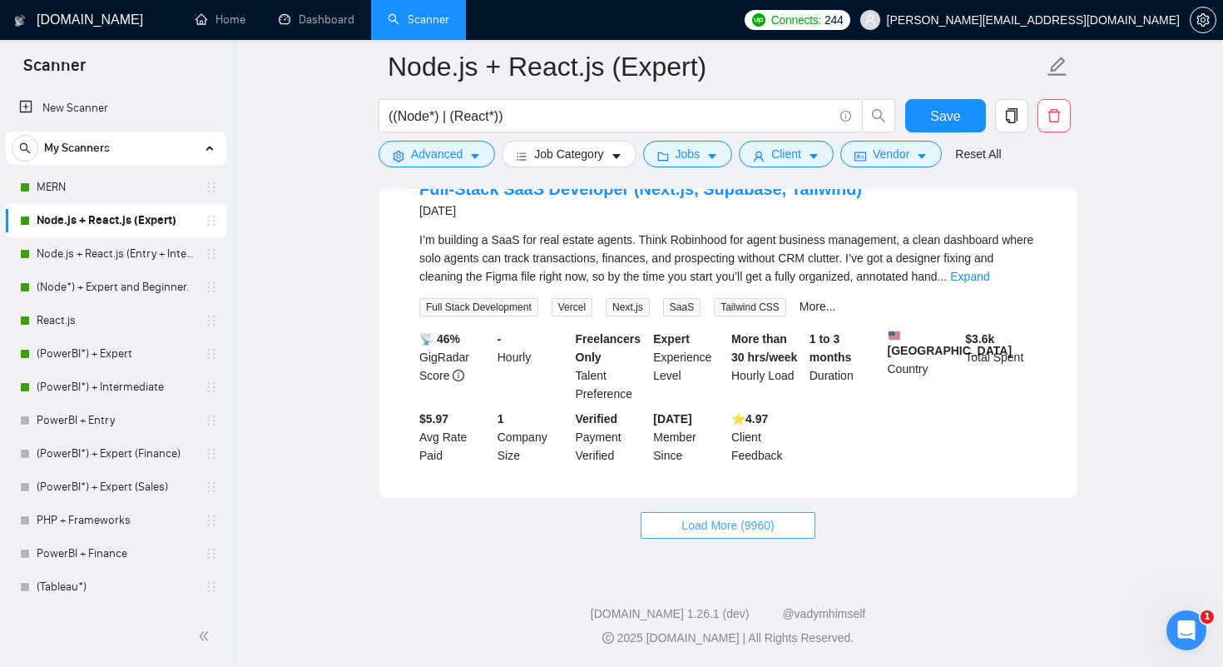
scroll to position [14482, 0]
click at [648, 518] on span "Load More (9960)" at bounding box center [728, 525] width 92 height 18
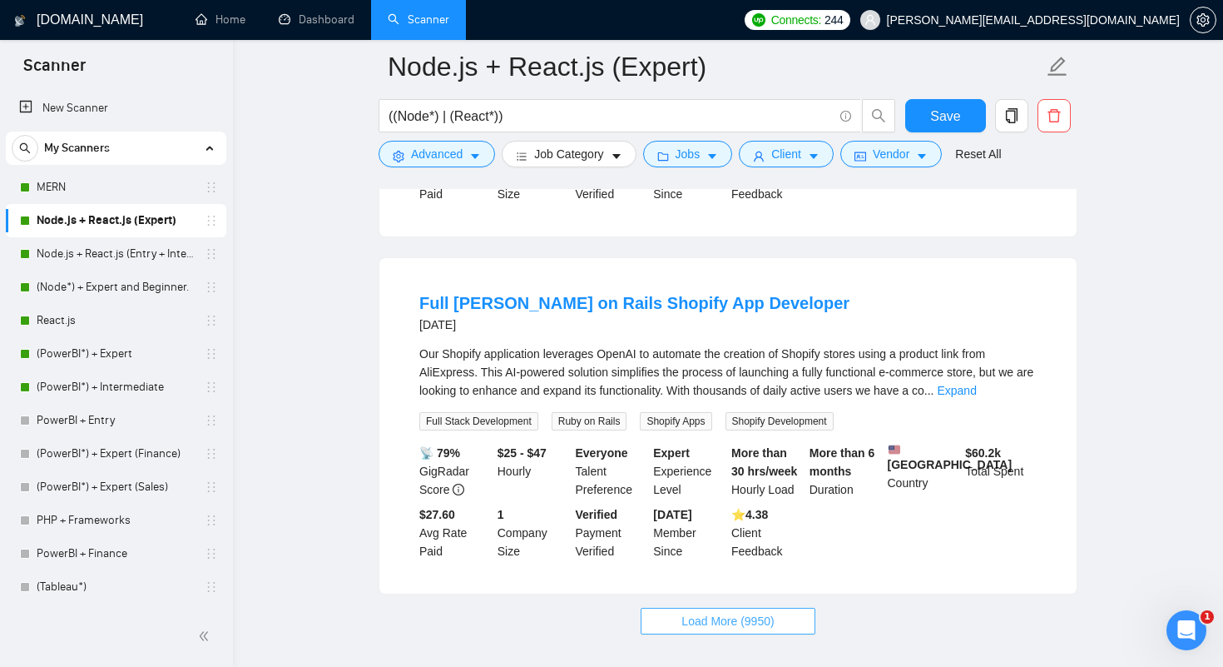
scroll to position [18154, 0]
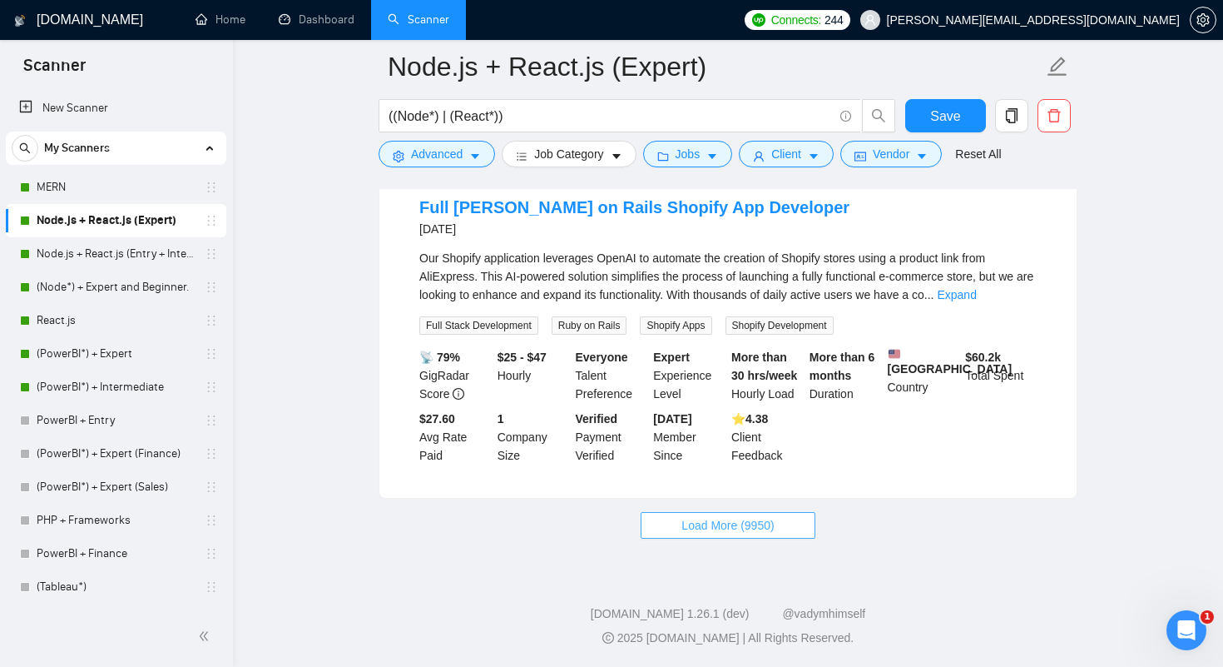
click at [648, 531] on span "Load More (9950)" at bounding box center [728, 525] width 92 height 18
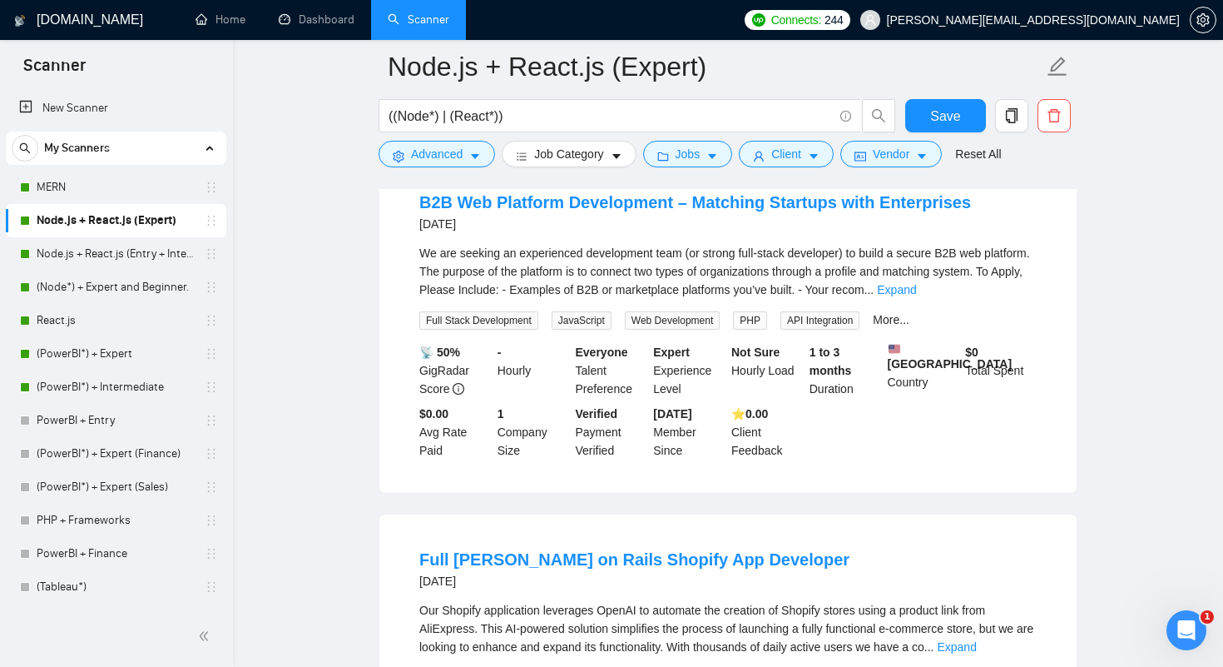
scroll to position [17656, 0]
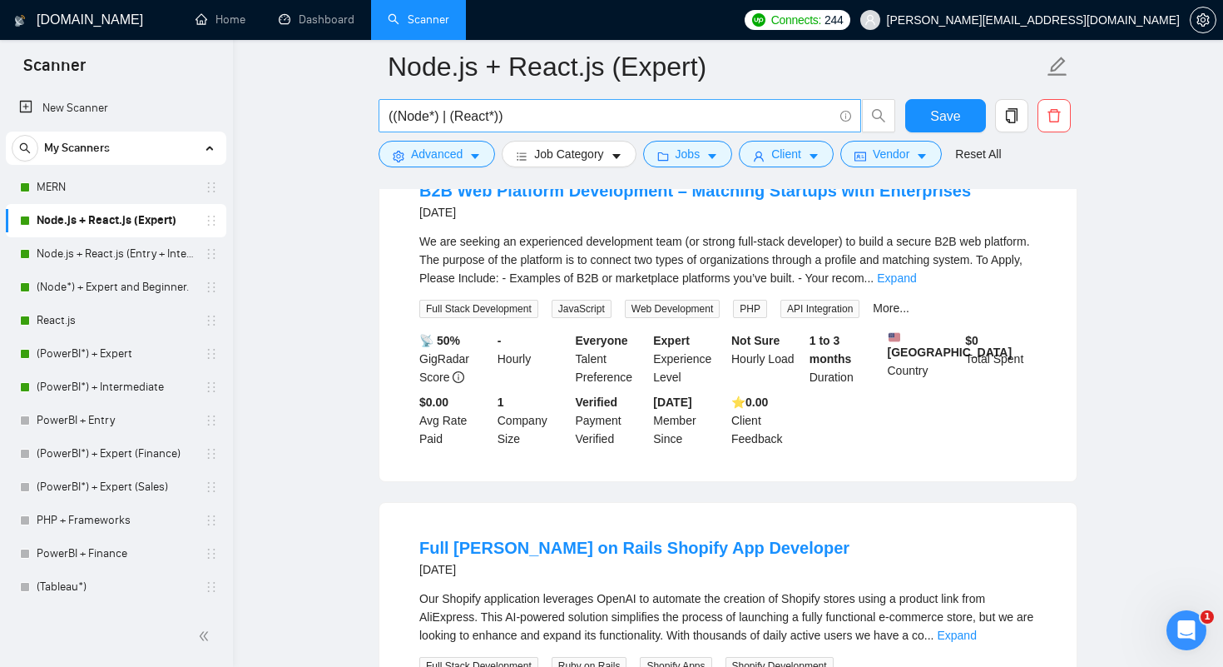
click at [524, 121] on input "((Node*) | (React*))" at bounding box center [611, 116] width 444 height 21
click at [648, 285] on link "Expand" at bounding box center [896, 277] width 39 height 13
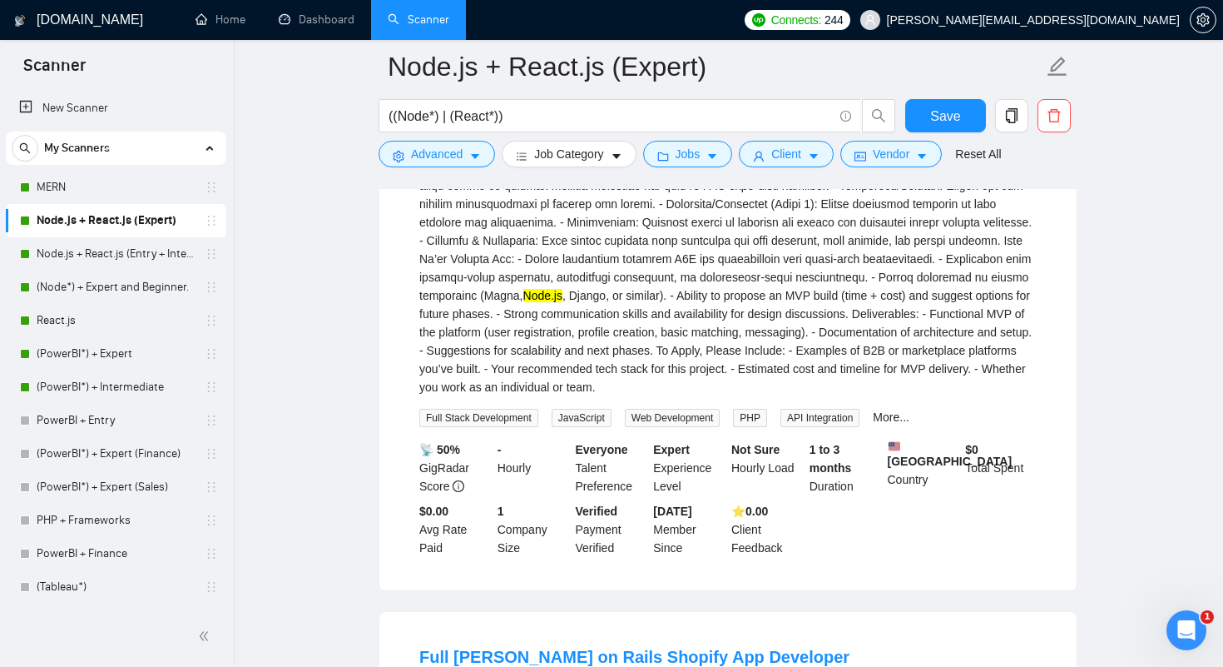
scroll to position [17847, 0]
